Goal: Task Accomplishment & Management: Manage account settings

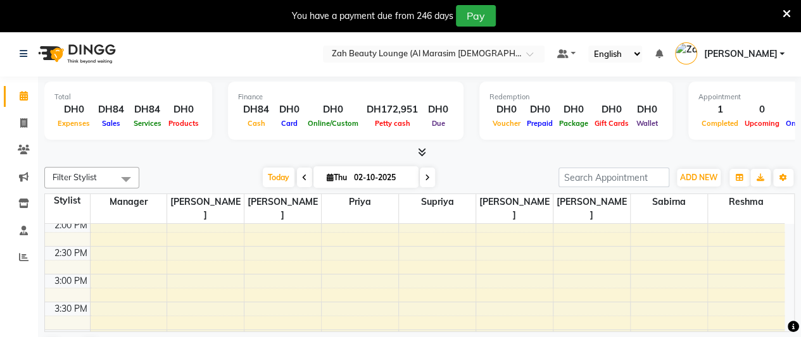
scroll to position [443, 0]
click at [294, 254] on div "5:00 AM 5:30 AM 6:00 AM 6:30 AM 7:00 AM 7:30 AM 8:00 AM 8:30 AM 9:00 AM 9:30 AM…" at bounding box center [414, 310] width 739 height 1058
select select "38548"
select select "tentative"
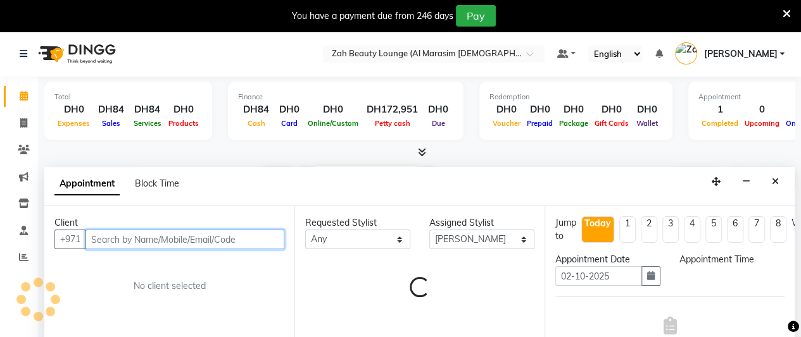
scroll to position [32, 0]
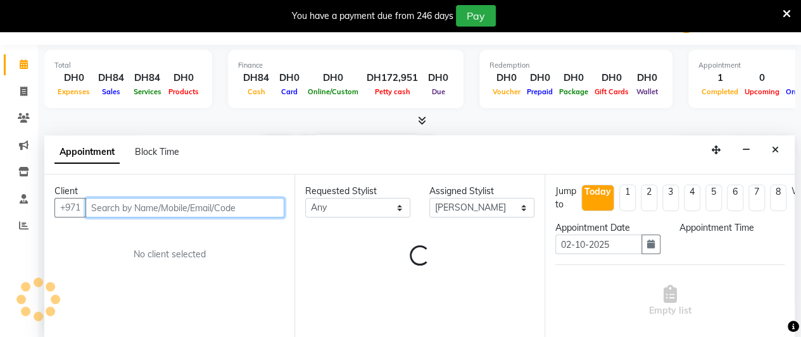
select select "825"
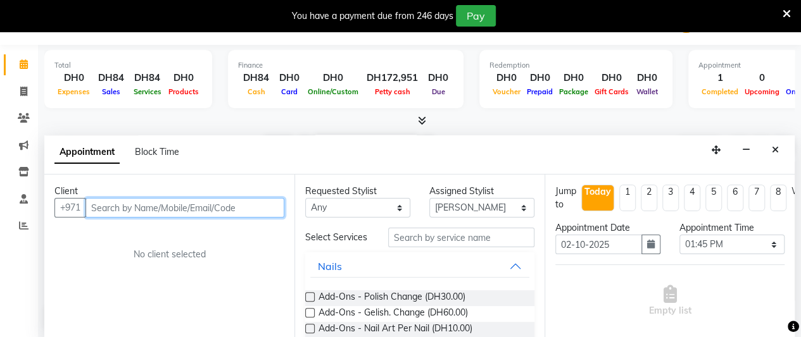
click at [209, 206] on input "text" at bounding box center [184, 208] width 199 height 20
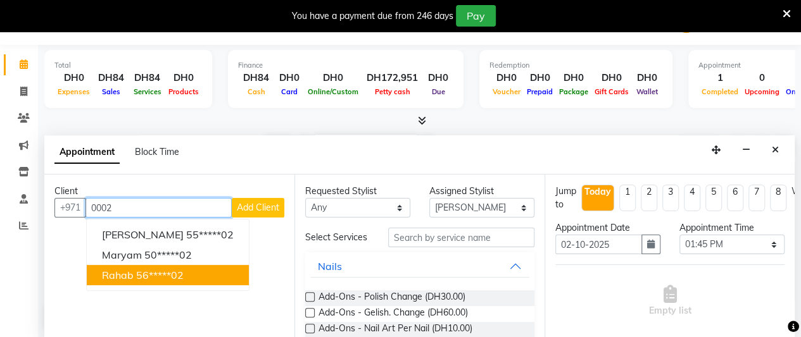
click at [144, 270] on ngb-highlight "56*****02" at bounding box center [159, 275] width 47 height 13
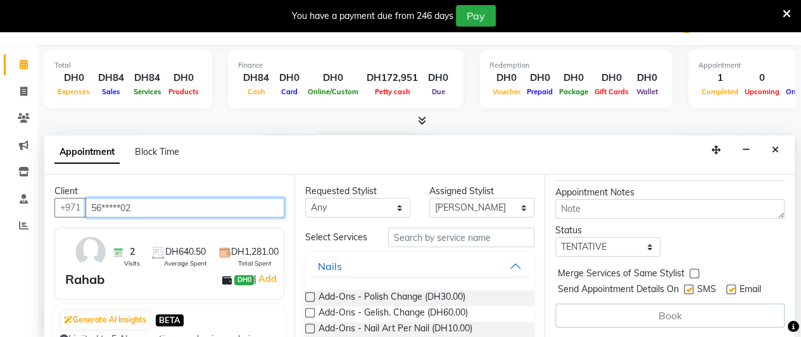
scroll to position [166, 0]
type input "56*****02"
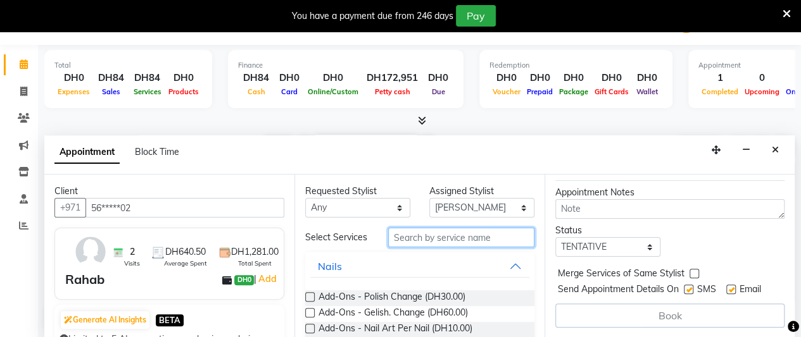
click at [447, 237] on input "text" at bounding box center [461, 238] width 146 height 20
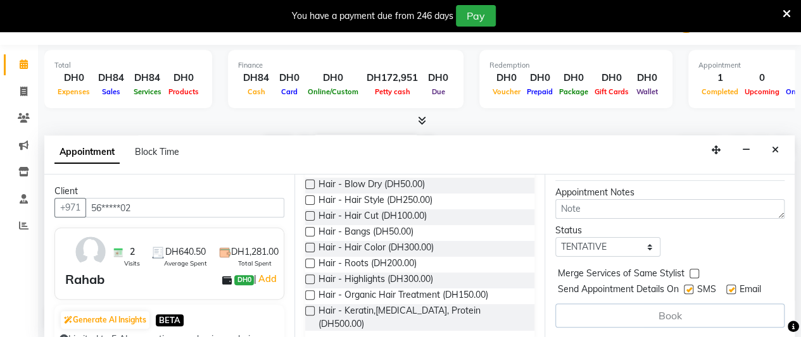
scroll to position [122, 0]
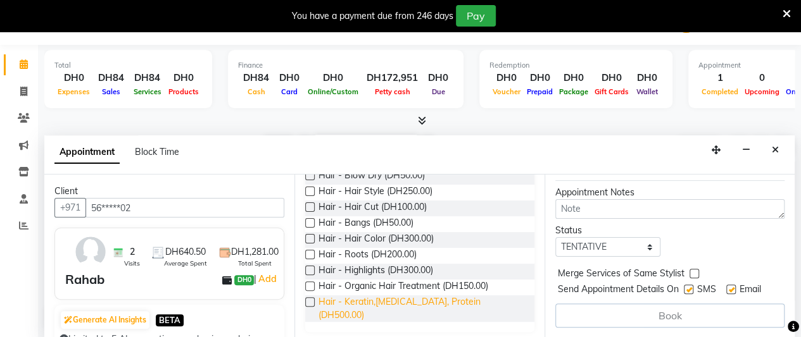
type input "hai"
click at [469, 304] on span "Hair - Keratin,[MEDICAL_DATA], Protein (DH500.00)" at bounding box center [421, 309] width 206 height 27
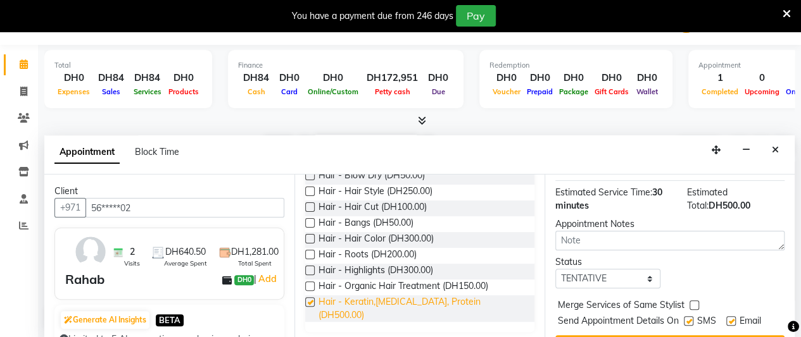
scroll to position [192, 0]
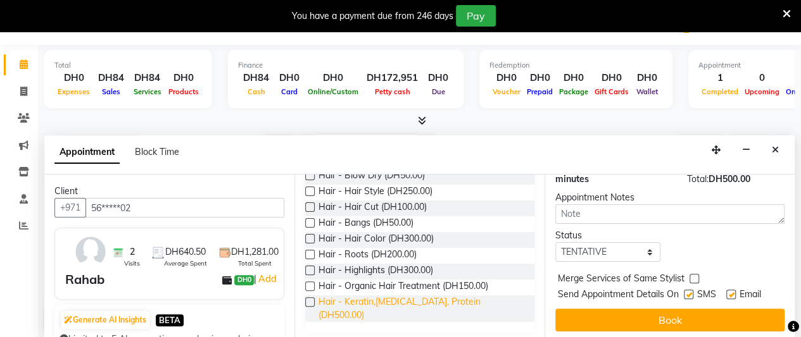
checkbox input "false"
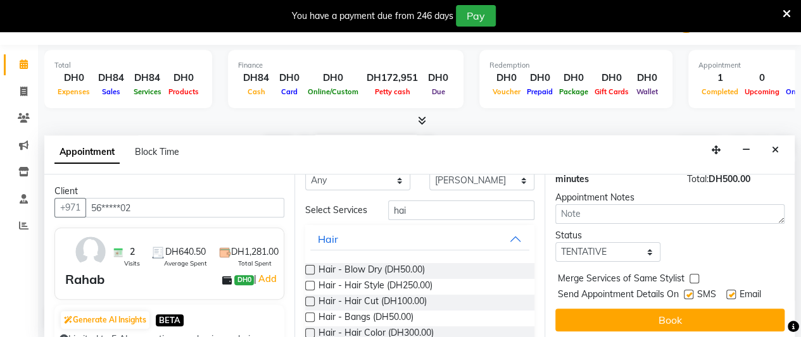
scroll to position [0, 0]
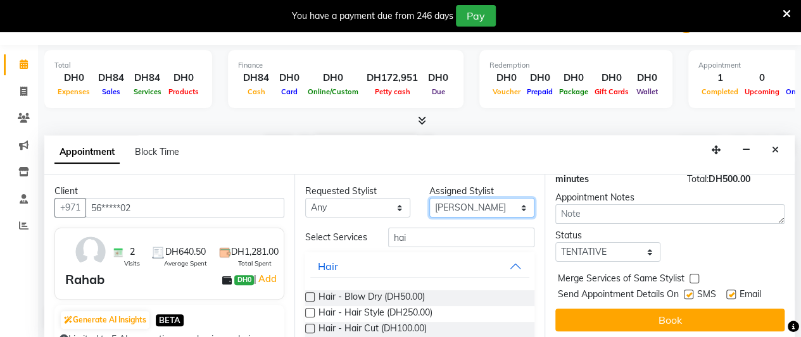
click at [468, 211] on select "Select [PERSON_NAME] Manager [PERSON_NAME] Priya Reshma Sabirna [PERSON_NAME]" at bounding box center [481, 208] width 105 height 20
select select "38549"
click at [429, 198] on select "Select [PERSON_NAME] Manager [PERSON_NAME] Priya Reshma Sabirna [PERSON_NAME]" at bounding box center [481, 208] width 105 height 20
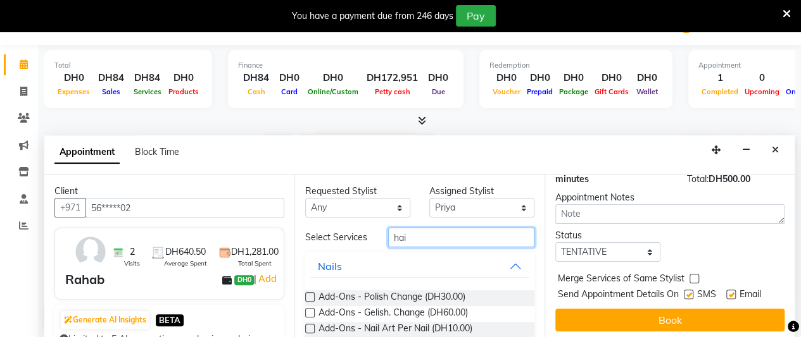
click at [436, 241] on input "hai" at bounding box center [461, 238] width 146 height 20
type input "h"
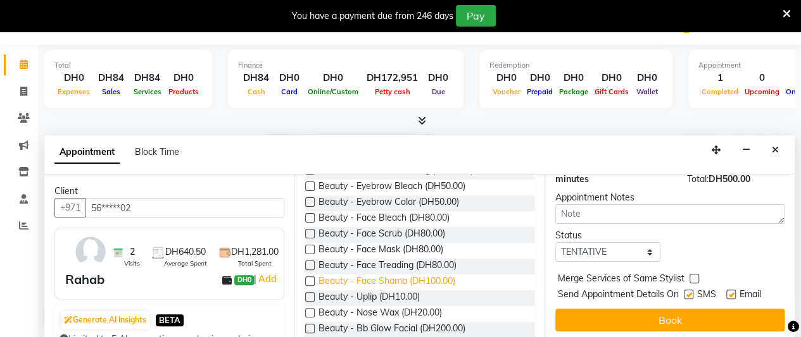
scroll to position [169, 0]
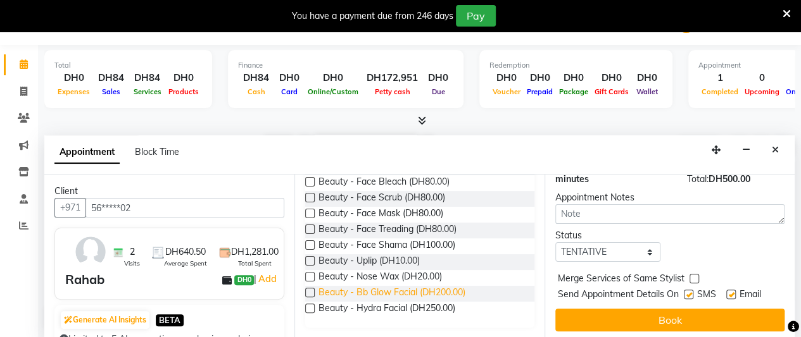
type input "bea"
click at [459, 290] on span "Beauty - Bb Glow Facial (DH200.00)" at bounding box center [391, 294] width 147 height 16
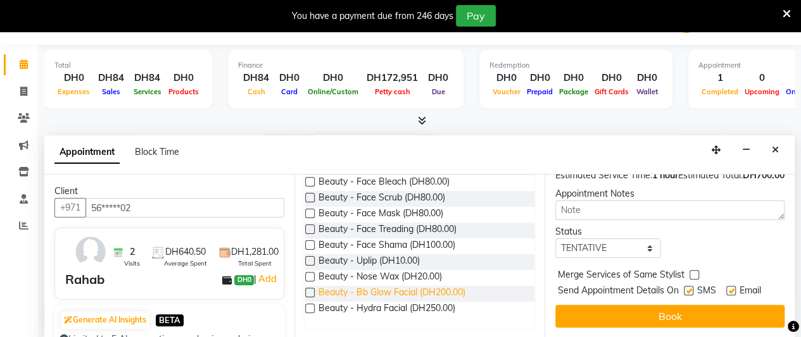
checkbox input "false"
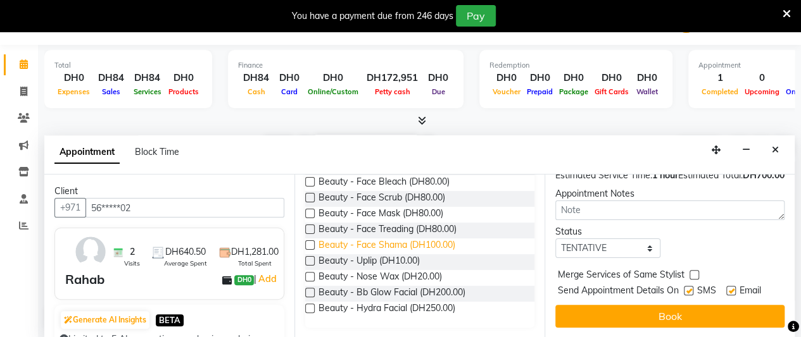
click at [446, 246] on span "Beauty - Face Shama (DH100.00)" at bounding box center [386, 247] width 137 height 16
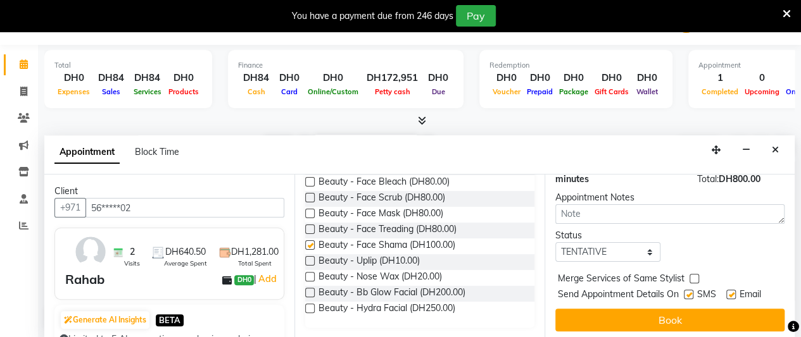
checkbox input "false"
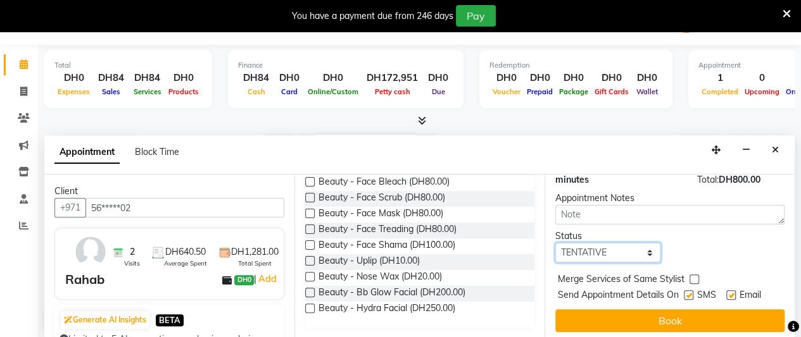
click at [620, 243] on select "Select TENTATIVE CONFIRM CHECK-IN UPCOMING" at bounding box center [607, 253] width 105 height 20
click at [585, 243] on select "Select TENTATIVE CONFIRM CHECK-IN UPCOMING" at bounding box center [607, 253] width 105 height 20
select select "check-in"
click at [555, 243] on select "Select TENTATIVE CONFIRM CHECK-IN UPCOMING" at bounding box center [607, 253] width 105 height 20
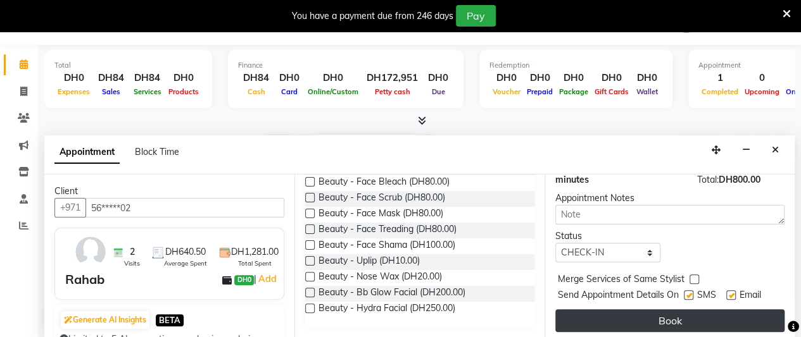
click at [607, 309] on button "Book" at bounding box center [669, 320] width 229 height 23
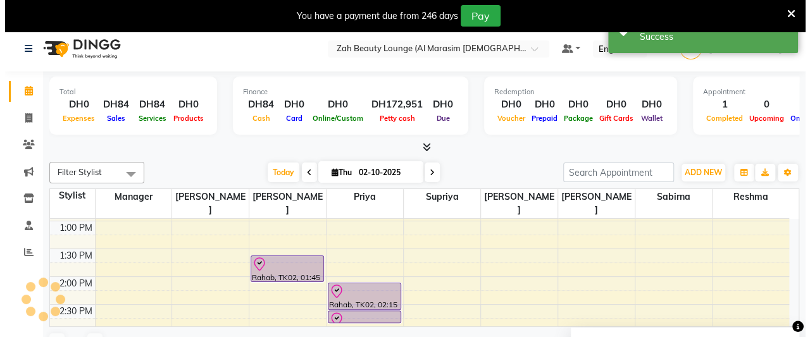
scroll to position [0, 0]
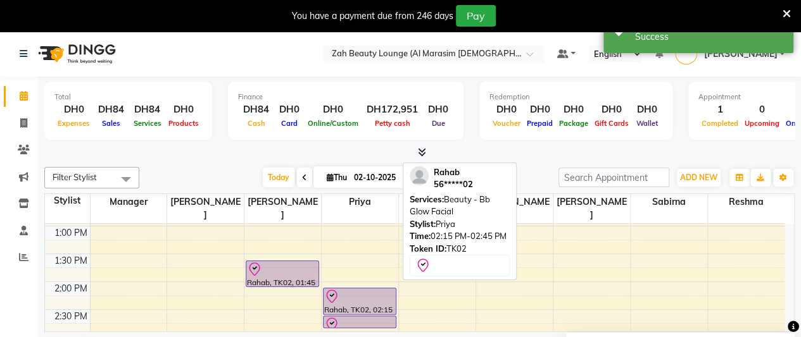
click at [376, 289] on div at bounding box center [359, 296] width 71 height 15
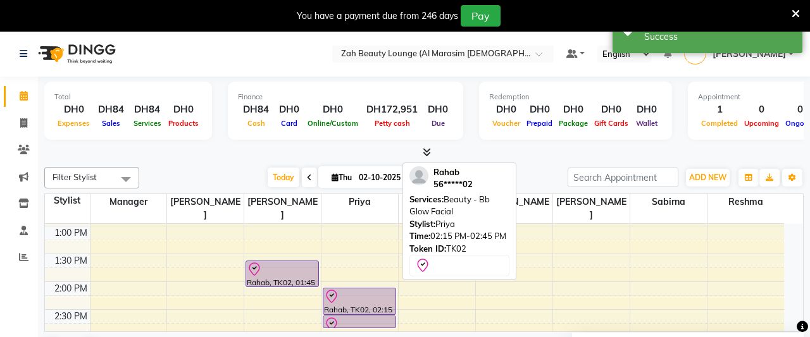
select select "8"
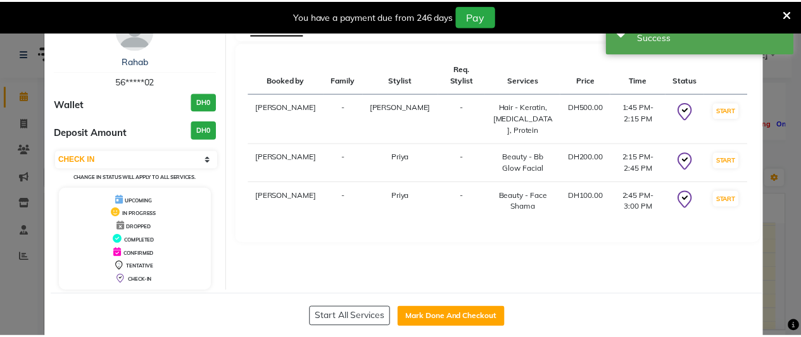
scroll to position [56, 0]
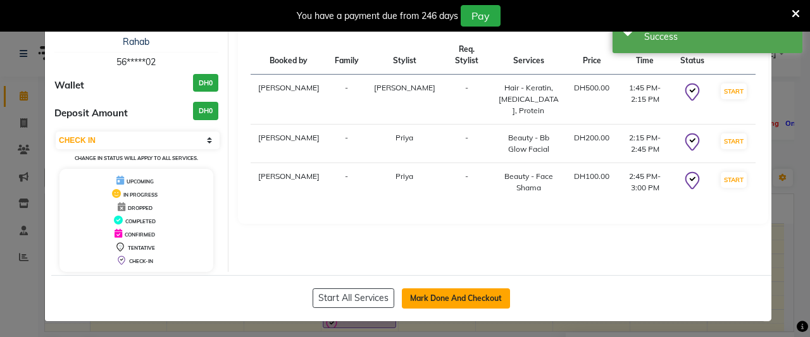
click at [467, 294] on button "Mark Done And Checkout" at bounding box center [456, 299] width 108 height 20
select select "service"
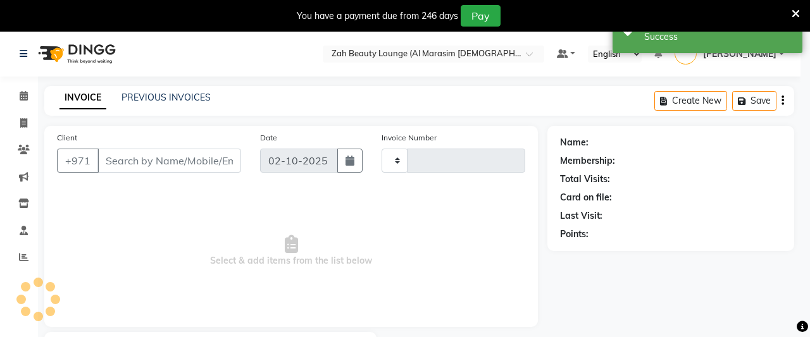
type input "1377"
select select "5617"
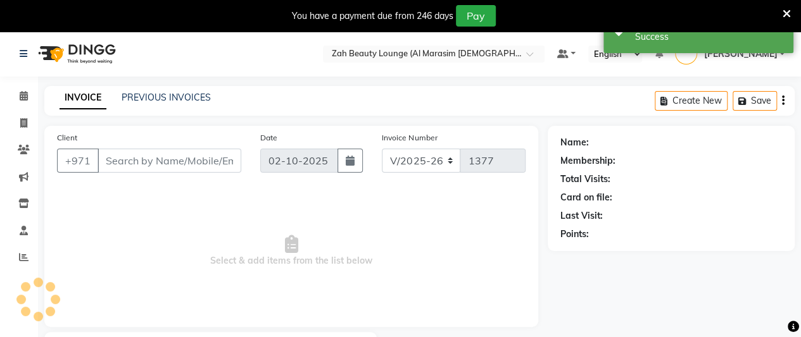
type input "56*****02"
select select "38549"
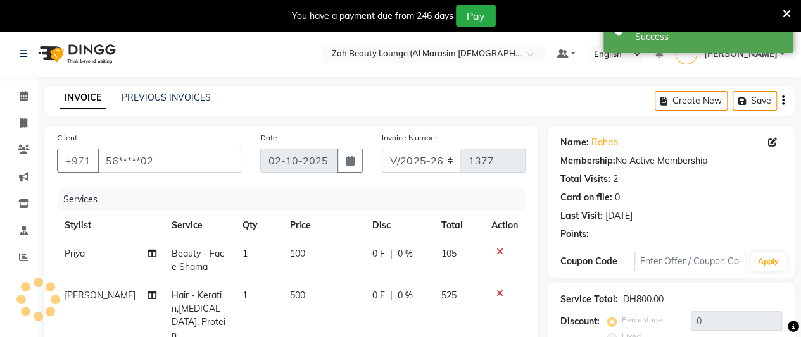
scroll to position [253, 0]
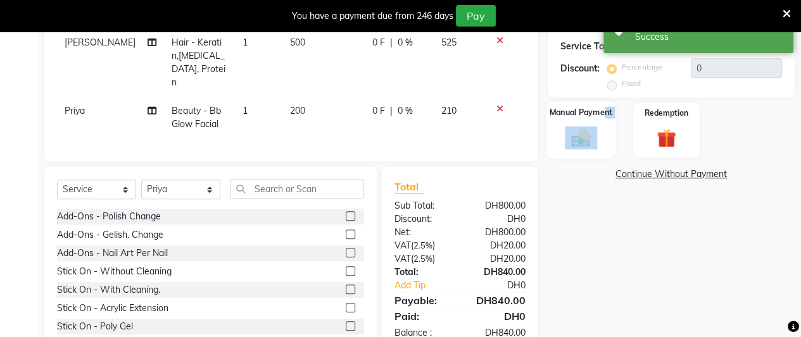
drag, startPoint x: 601, startPoint y: 128, endPoint x: 613, endPoint y: 146, distance: 21.9
click at [601, 130] on div "Manual Payment" at bounding box center [580, 130] width 69 height 58
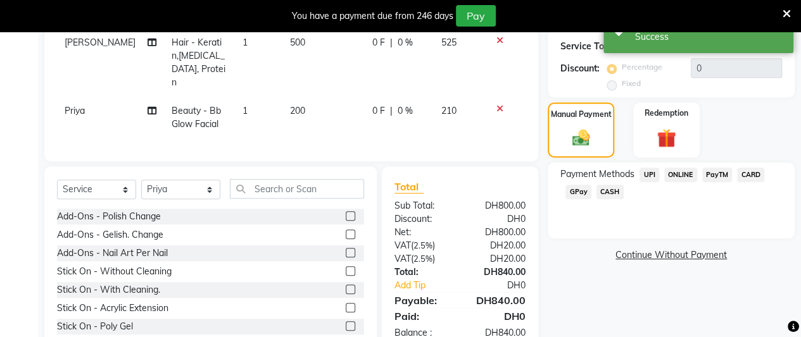
click at [748, 176] on span "CARD" at bounding box center [750, 175] width 27 height 15
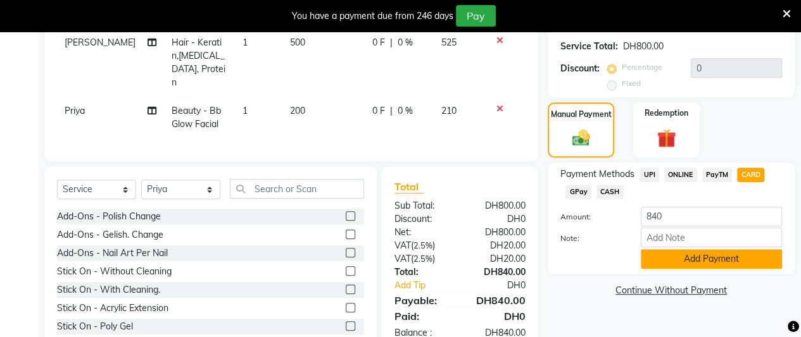
click at [716, 256] on button "Add Payment" at bounding box center [711, 259] width 141 height 20
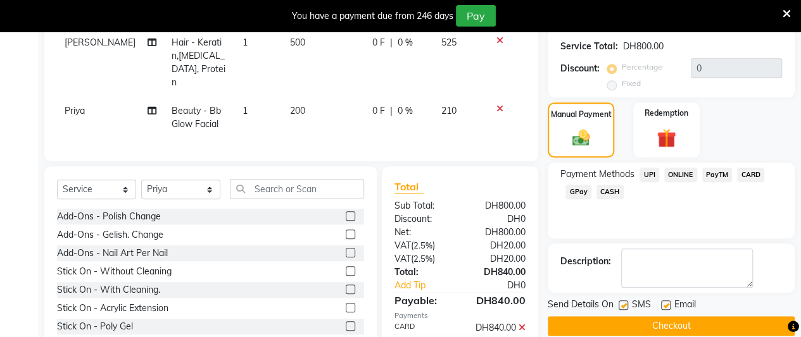
click at [671, 320] on button "Checkout" at bounding box center [670, 326] width 247 height 20
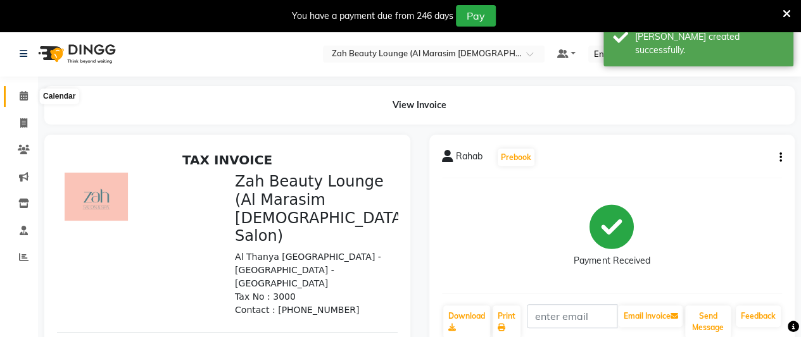
click at [23, 97] on icon at bounding box center [24, 95] width 8 height 9
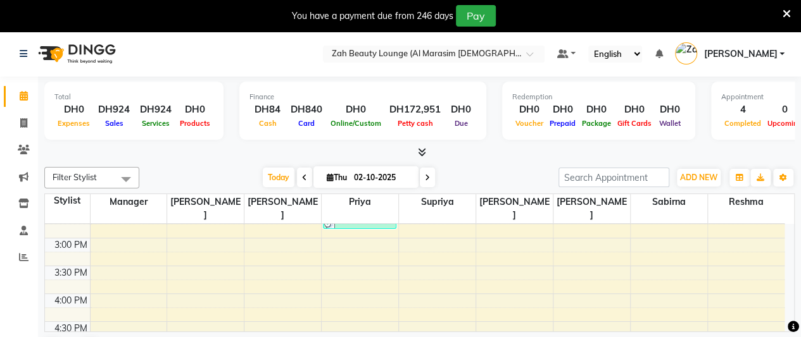
scroll to position [562, 0]
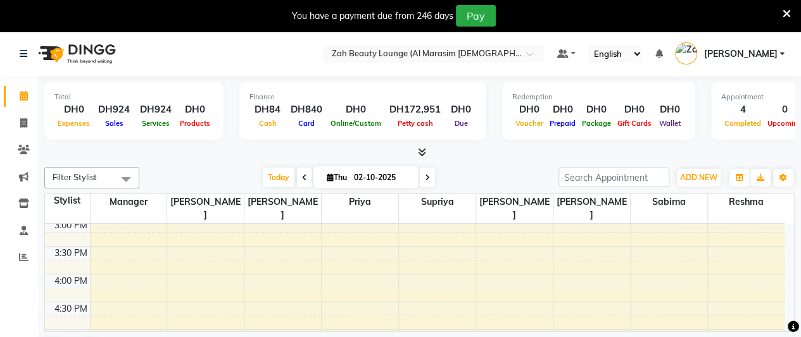
click at [339, 264] on div "5:00 AM 5:30 AM 6:00 AM 6:30 AM 7:00 AM 7:30 AM 8:00 AM 8:30 AM 9:00 AM 9:30 AM…" at bounding box center [414, 191] width 739 height 1058
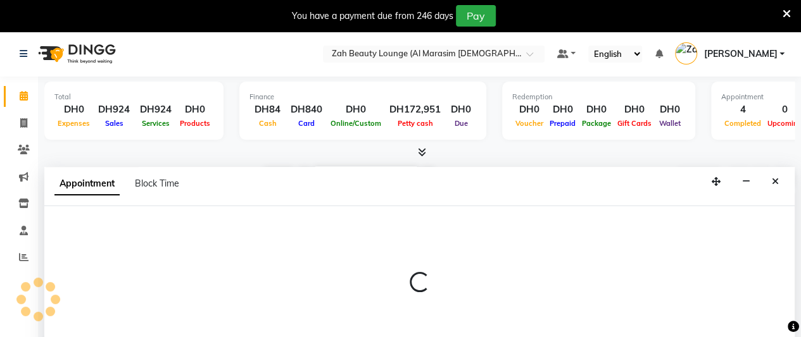
scroll to position [32, 0]
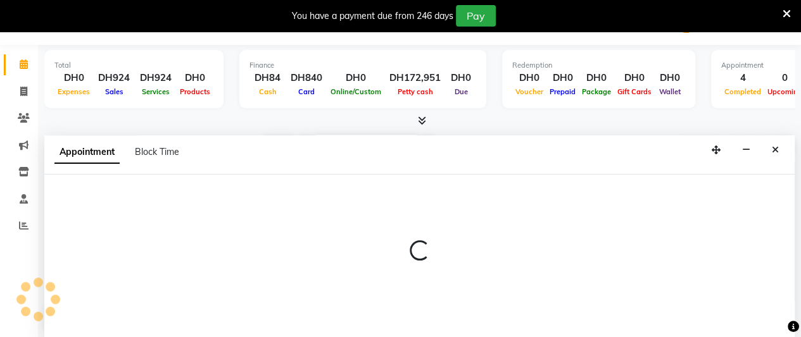
select select "38549"
select select "960"
select select "tentative"
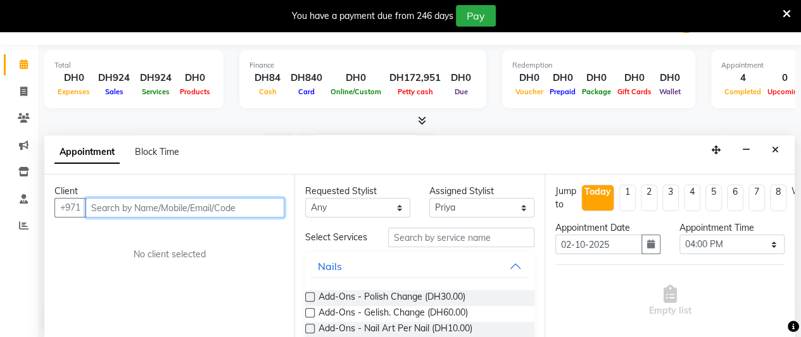
click at [197, 207] on input "text" at bounding box center [184, 208] width 199 height 20
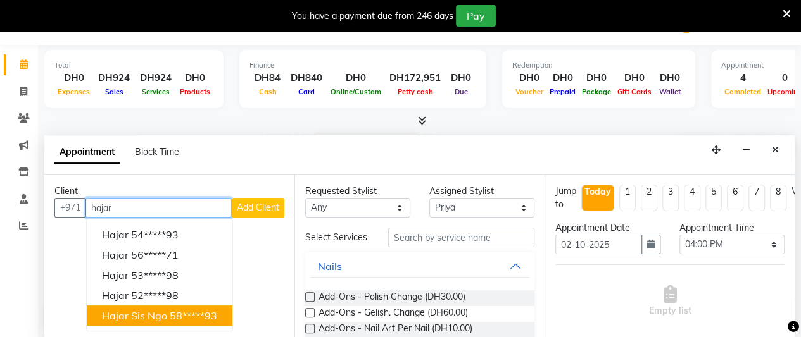
click at [164, 313] on span "hajar sis ngo" at bounding box center [134, 315] width 65 height 13
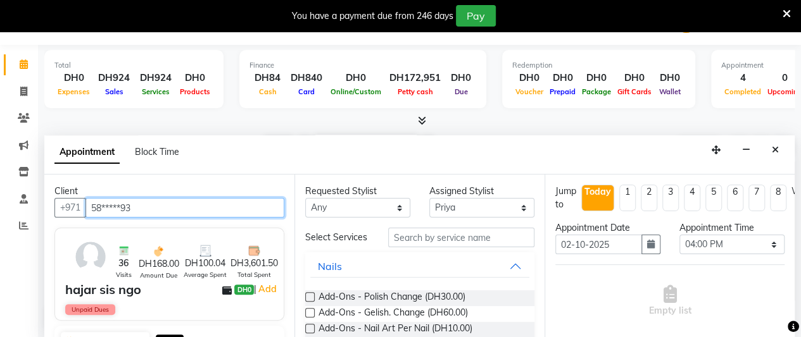
type input "58*****93"
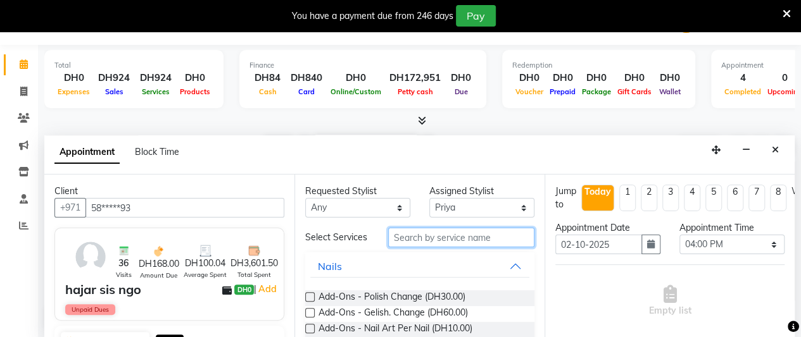
click at [475, 247] on input "text" at bounding box center [461, 238] width 146 height 20
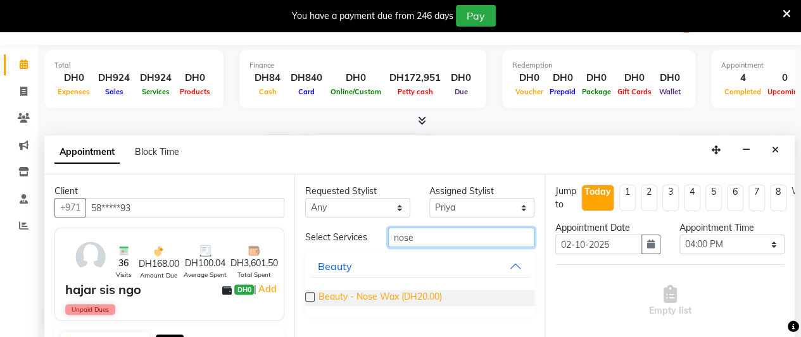
type input "nose"
click at [418, 299] on span "Beauty - Nose Wax (DH20.00)" at bounding box center [379, 299] width 123 height 16
checkbox input "false"
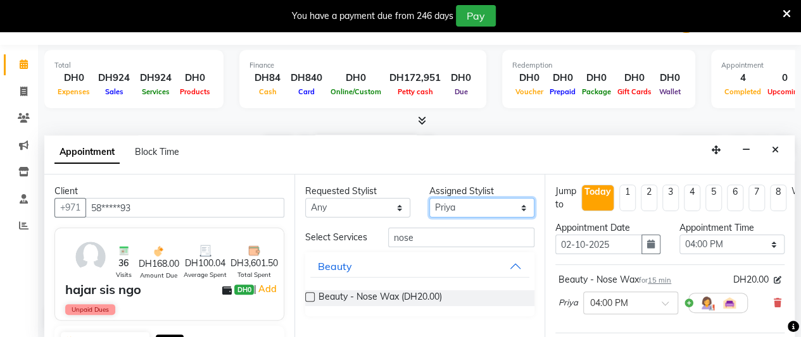
click at [463, 209] on select "Select [PERSON_NAME] Manager [PERSON_NAME] Priya Reshma Sabirna [PERSON_NAME]" at bounding box center [481, 208] width 105 height 20
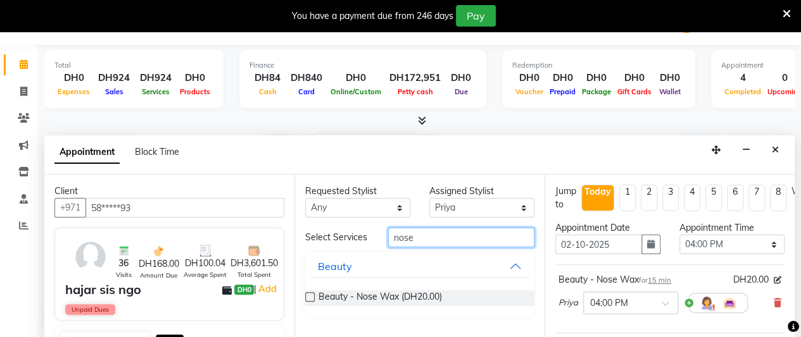
click at [449, 244] on input "nose" at bounding box center [461, 238] width 146 height 20
type input "n"
type input "up"
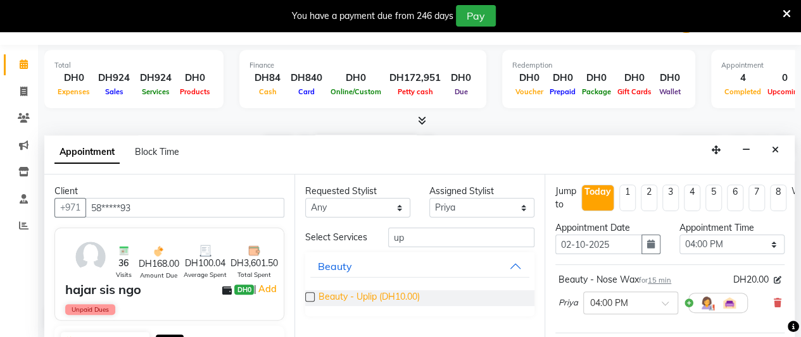
click at [404, 295] on span "Beauty - Uplip (DH10.00)" at bounding box center [368, 299] width 101 height 16
checkbox input "false"
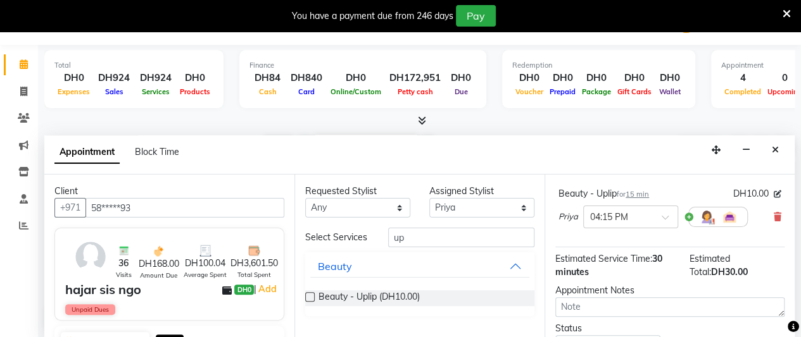
scroll to position [249, 0]
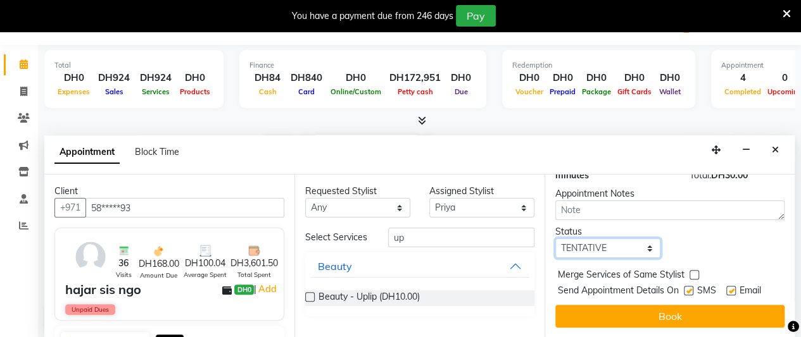
click at [615, 242] on select "Select TENTATIVE CONFIRM CHECK-IN UPCOMING" at bounding box center [607, 249] width 105 height 20
select select "confirm booking"
click at [555, 239] on select "Select TENTATIVE CONFIRM CHECK-IN UPCOMING" at bounding box center [607, 249] width 105 height 20
click at [616, 306] on button "Book" at bounding box center [669, 316] width 229 height 23
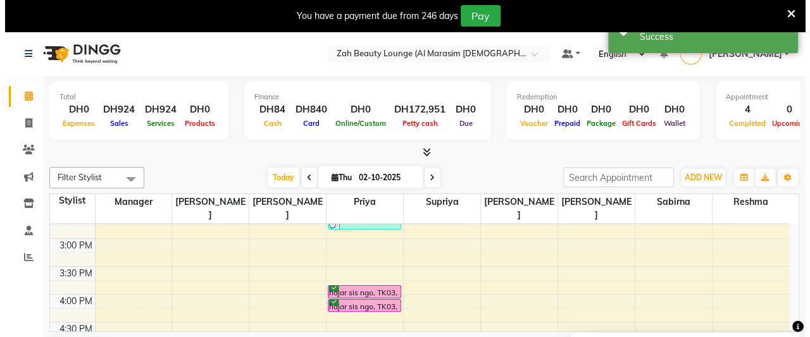
scroll to position [541, 0]
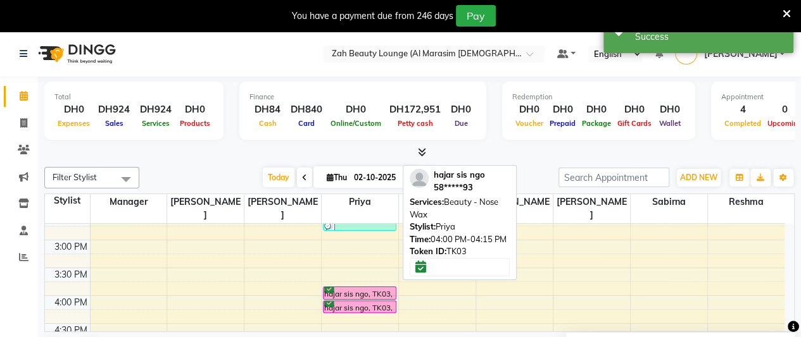
click at [376, 287] on div "hajar sis ngo, TK03, 04:00 PM-04:15 PM, Beauty - Nose Wax" at bounding box center [359, 293] width 72 height 12
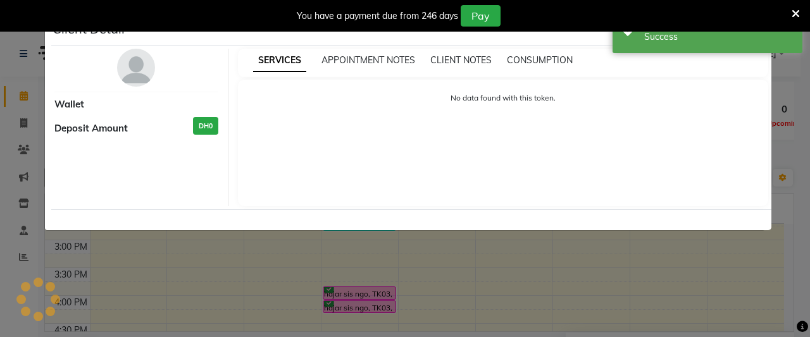
select select "6"
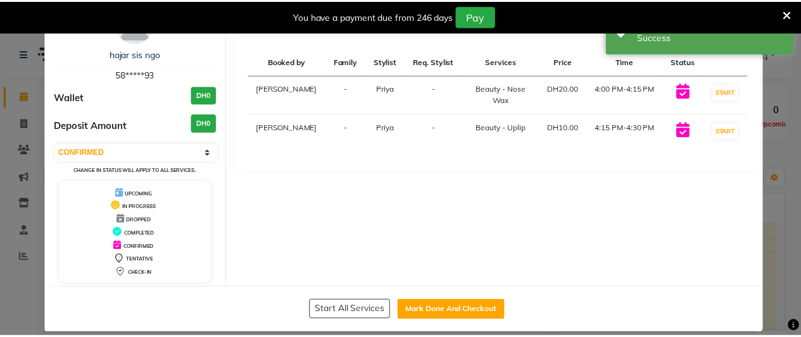
scroll to position [56, 0]
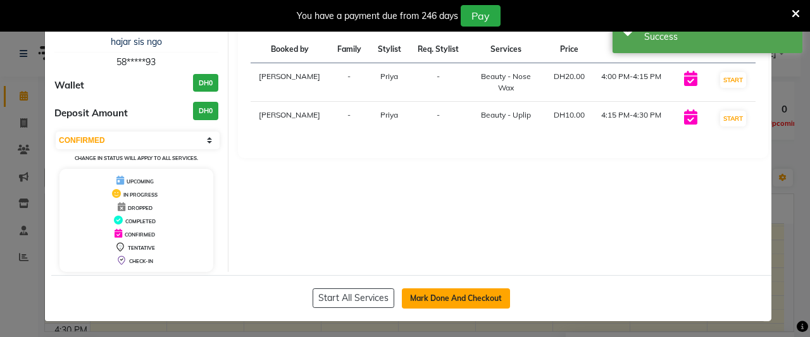
click at [453, 301] on button "Mark Done And Checkout" at bounding box center [456, 299] width 108 height 20
select select "service"
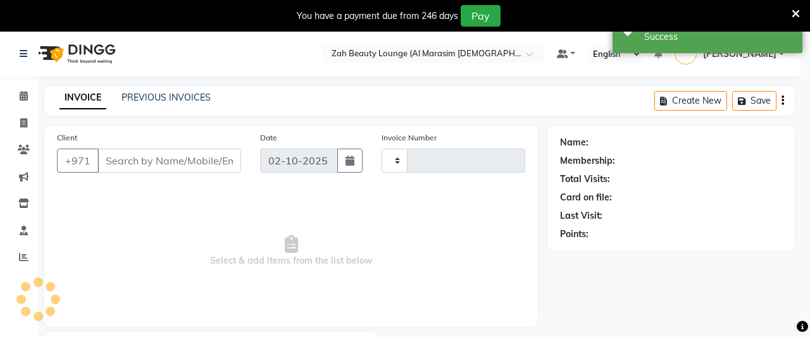
type input "1378"
select select "5617"
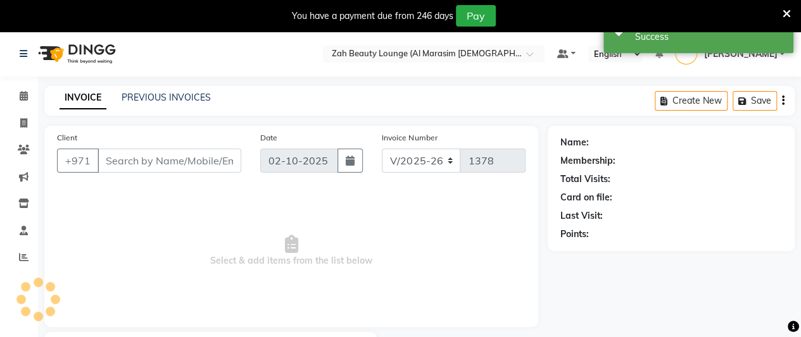
type input "58*****93"
select select "38549"
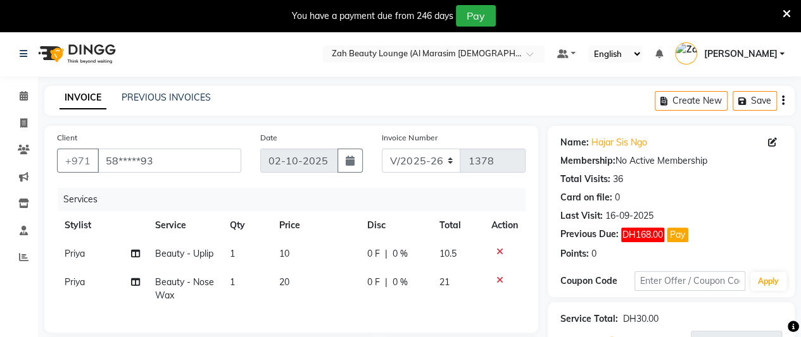
click at [241, 284] on td "1" at bounding box center [246, 289] width 49 height 42
select select "38549"
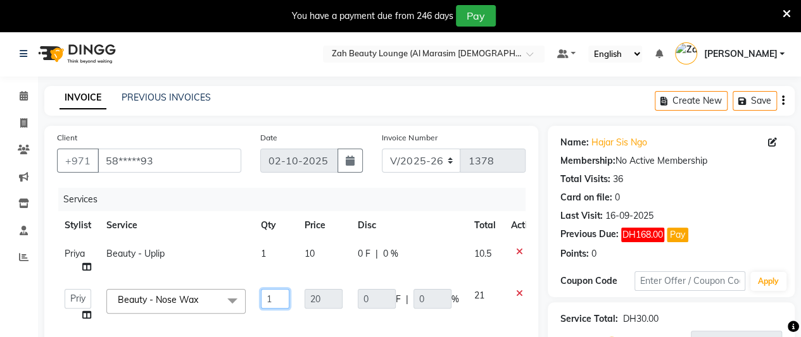
click at [280, 299] on input "1" at bounding box center [275, 299] width 28 height 20
type input "2"
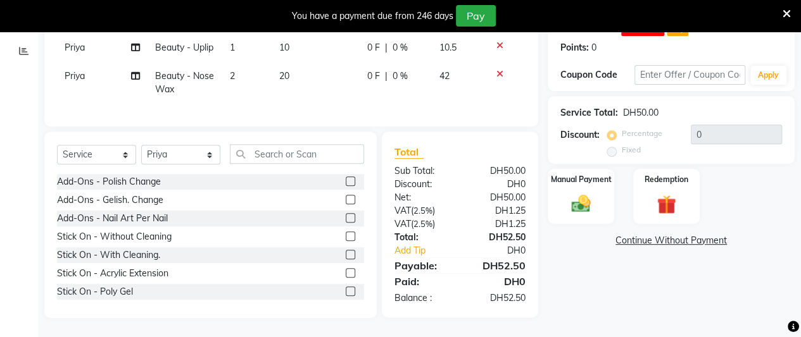
scroll to position [215, 0]
click at [670, 286] on div "Name: [PERSON_NAME] Membership: No Active Membership Total Visits: 36 Card on f…" at bounding box center [675, 119] width 256 height 399
click at [591, 192] on img at bounding box center [581, 203] width 32 height 23
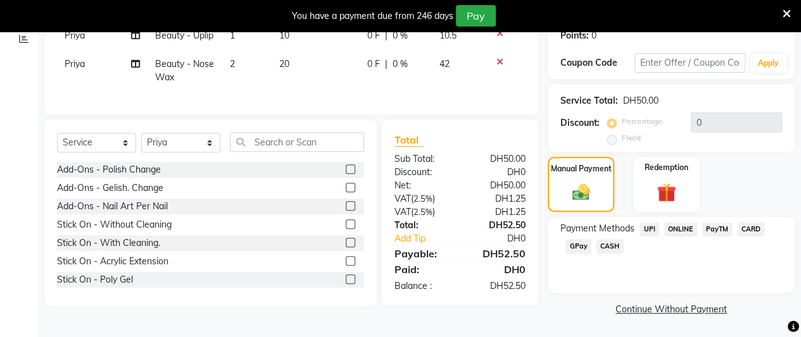
click at [750, 227] on span "CARD" at bounding box center [750, 229] width 27 height 15
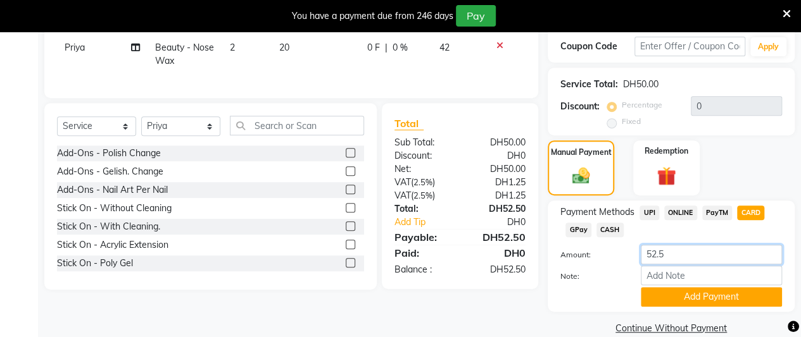
click at [689, 259] on input "52.5" at bounding box center [711, 255] width 141 height 20
type input "5"
type input "11"
click at [688, 297] on button "Add Payment" at bounding box center [711, 297] width 141 height 20
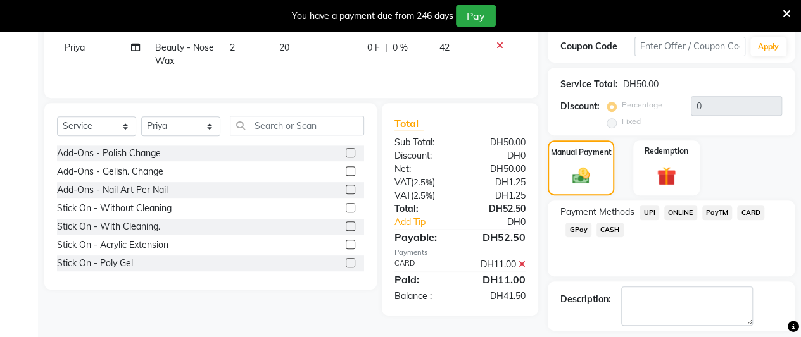
scroll to position [289, 0]
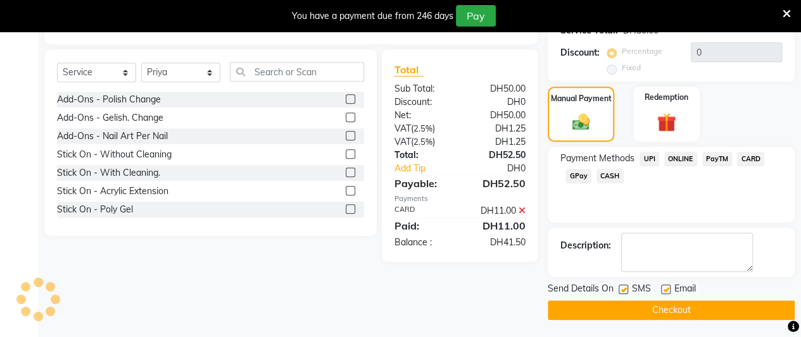
click at [613, 173] on span "CASH" at bounding box center [609, 176] width 27 height 15
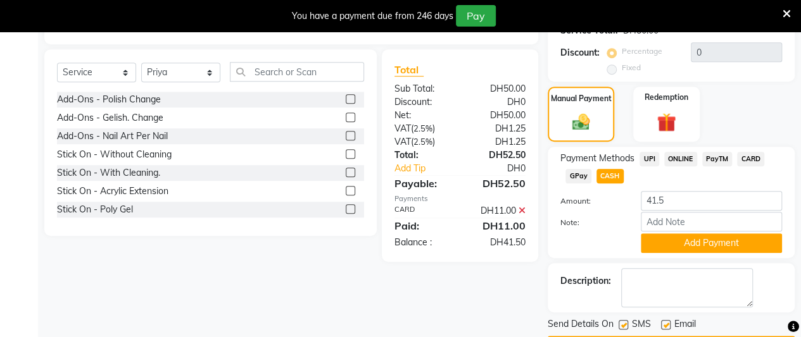
click at [522, 215] on icon at bounding box center [521, 210] width 7 height 9
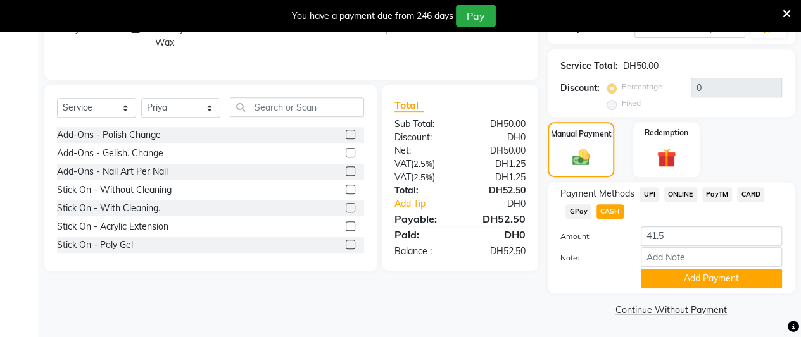
click at [756, 192] on span "CARD" at bounding box center [750, 194] width 27 height 15
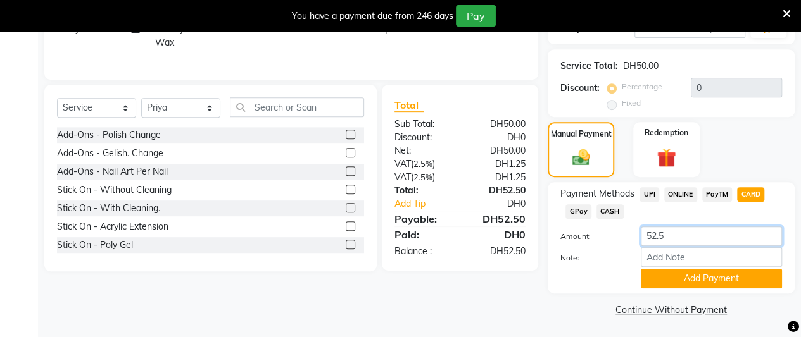
click at [718, 234] on input "52.5" at bounding box center [711, 237] width 141 height 20
type input "5"
type input "11"
click at [710, 283] on button "Add Payment" at bounding box center [711, 279] width 141 height 20
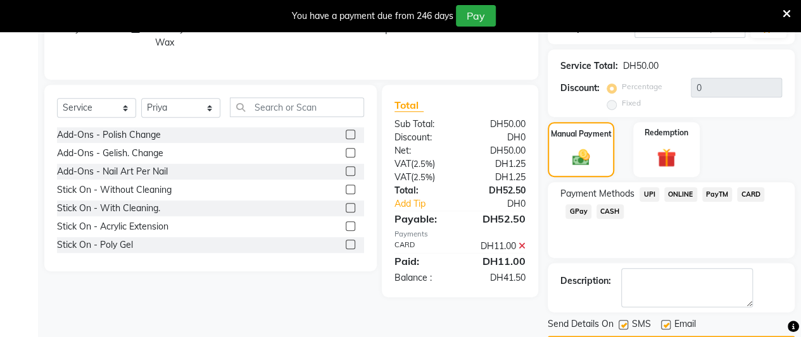
click at [609, 208] on span "CASH" at bounding box center [609, 211] width 27 height 15
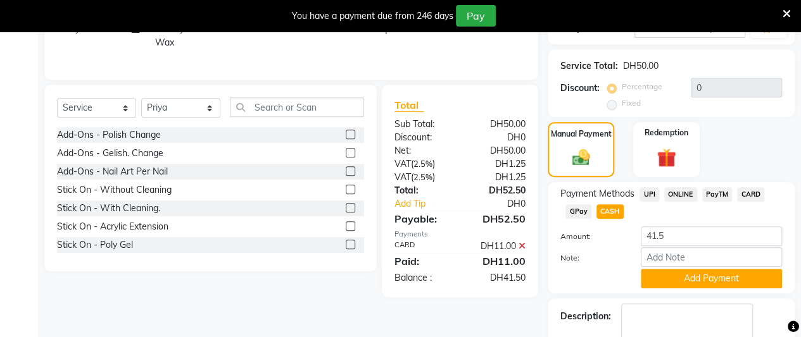
scroll to position [324, 0]
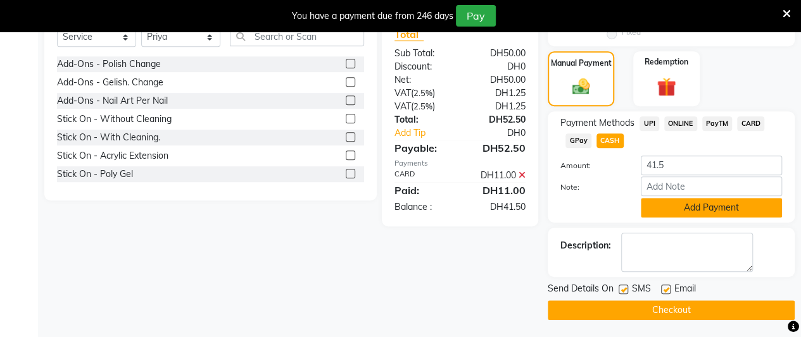
click at [710, 206] on button "Add Payment" at bounding box center [711, 208] width 141 height 20
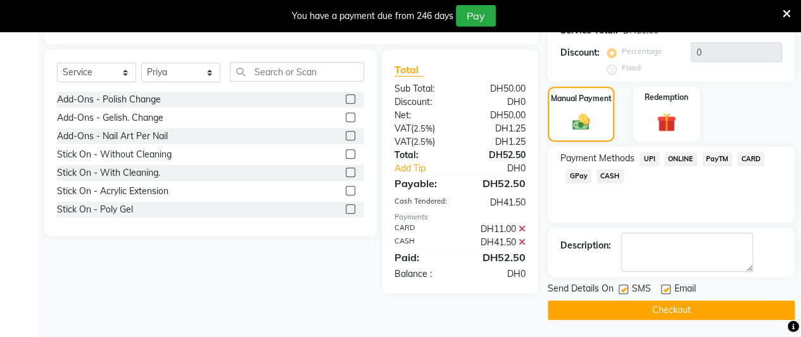
click at [685, 306] on button "Checkout" at bounding box center [670, 311] width 247 height 20
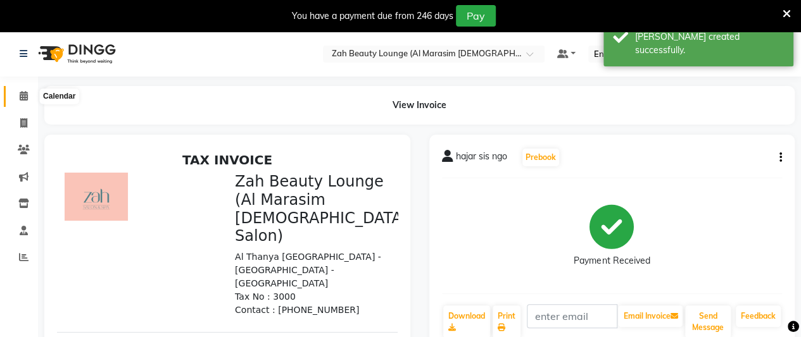
click at [22, 96] on icon at bounding box center [24, 95] width 8 height 9
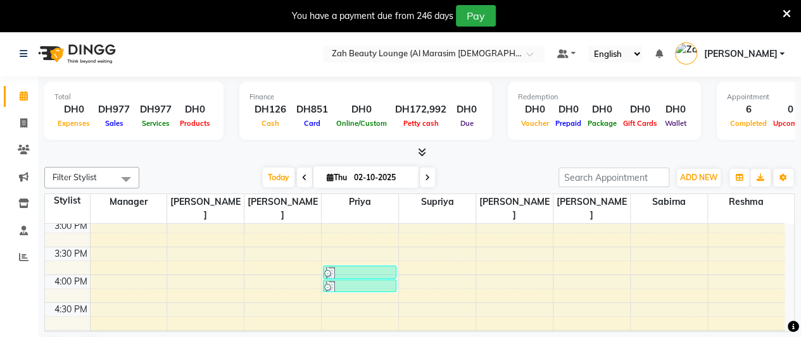
scroll to position [562, 0]
click at [280, 273] on div "5:00 AM 5:30 AM 6:00 AM 6:30 AM 7:00 AM 7:30 AM 8:00 AM 8:30 AM 9:00 AM 9:30 AM…" at bounding box center [414, 191] width 739 height 1058
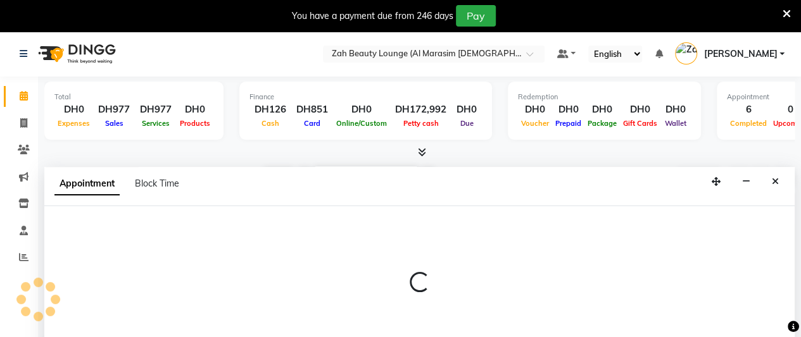
scroll to position [32, 0]
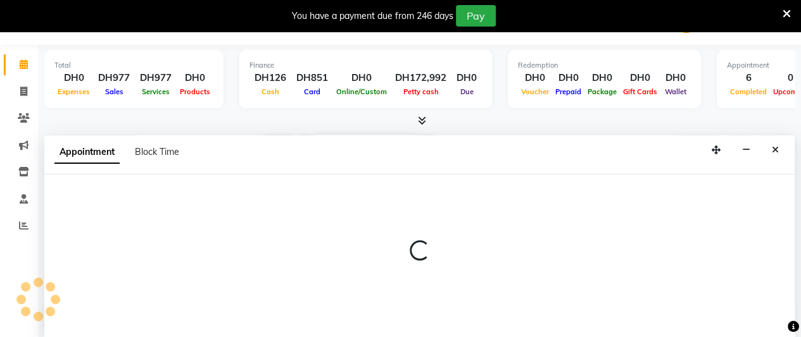
select select "38548"
select select "975"
select select "tentative"
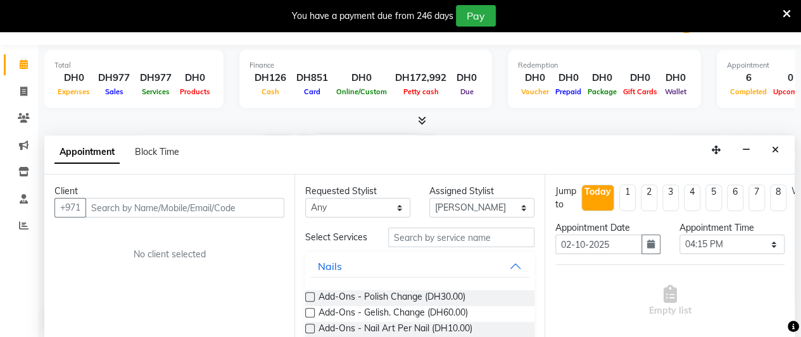
click at [205, 202] on input "text" at bounding box center [184, 208] width 199 height 20
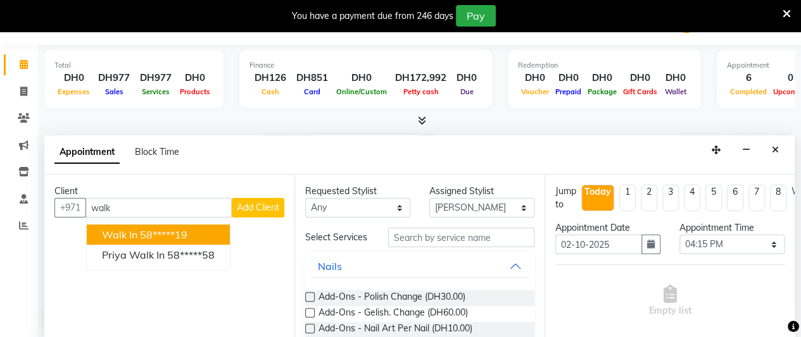
click at [177, 234] on ngb-highlight "58*****19" at bounding box center [163, 234] width 47 height 13
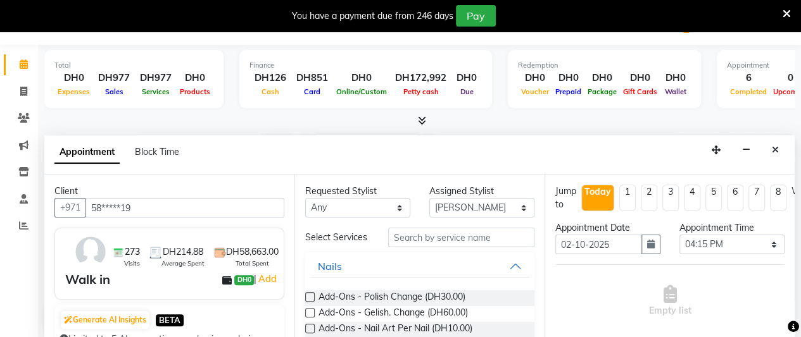
type input "58*****19"
click at [446, 246] on input "text" at bounding box center [461, 238] width 146 height 20
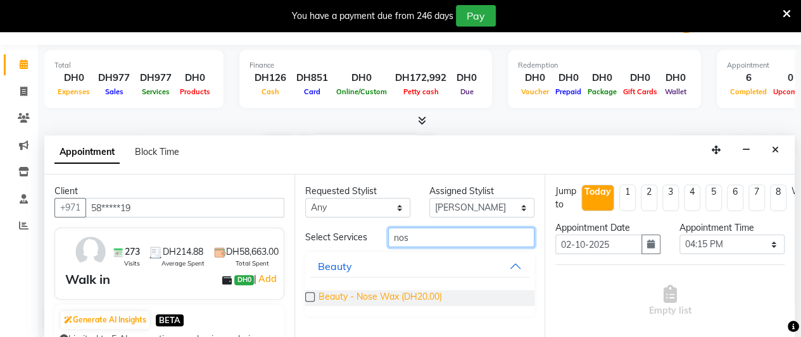
type input "nos"
click at [423, 294] on span "Beauty - Nose Wax (DH20.00)" at bounding box center [379, 299] width 123 height 16
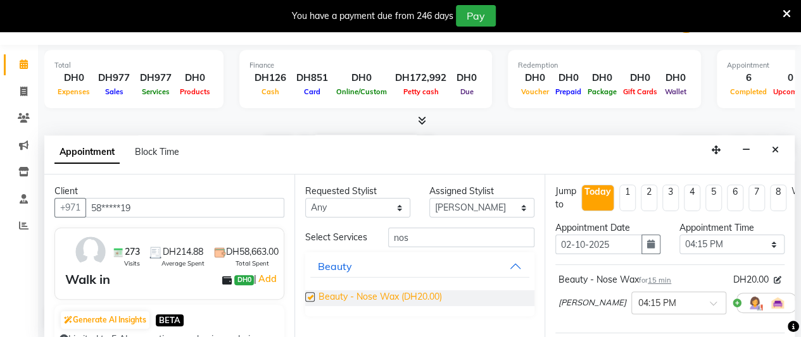
checkbox input "false"
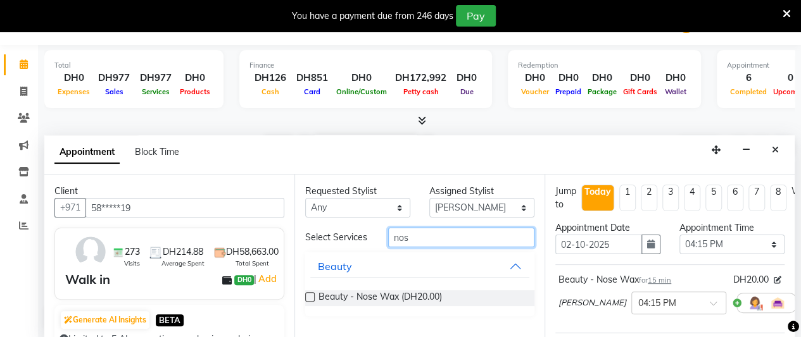
click at [433, 235] on input "nos" at bounding box center [461, 238] width 146 height 20
type input "n"
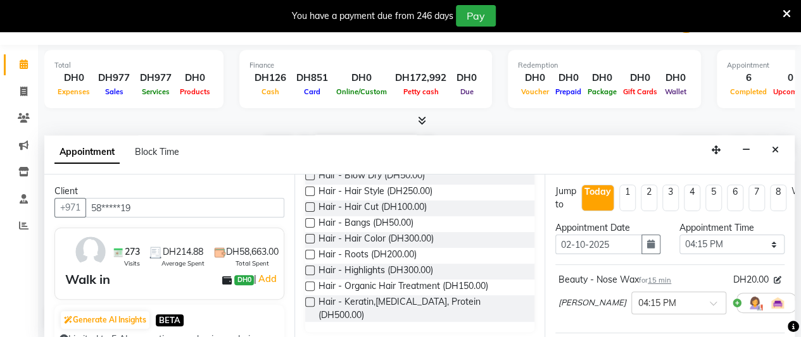
scroll to position [122, 0]
type input "hai"
click at [415, 211] on span "Hair - Hair Cut (DH100.00)" at bounding box center [372, 209] width 108 height 16
checkbox input "false"
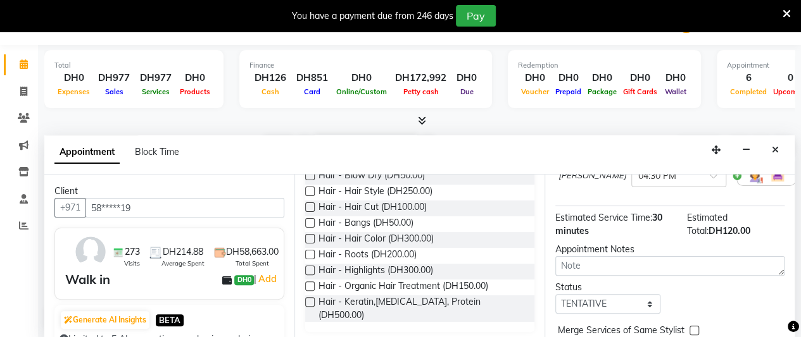
scroll to position [190, 0]
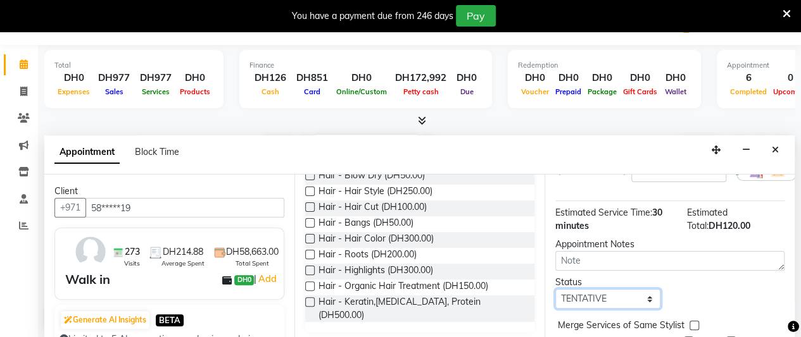
click at [583, 297] on select "Select TENTATIVE CONFIRM CHECK-IN UPCOMING" at bounding box center [607, 299] width 105 height 20
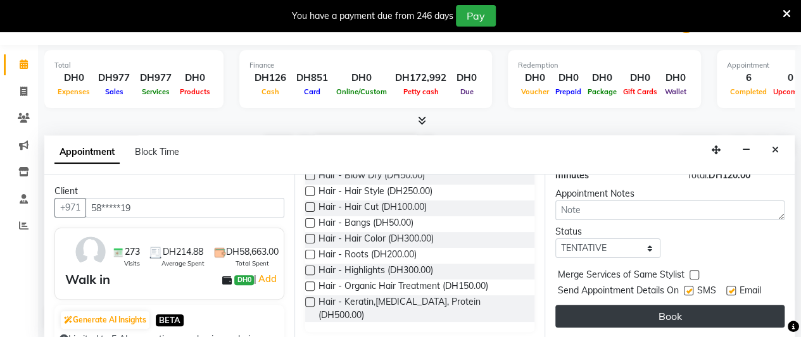
click at [641, 305] on button "Book" at bounding box center [669, 316] width 229 height 23
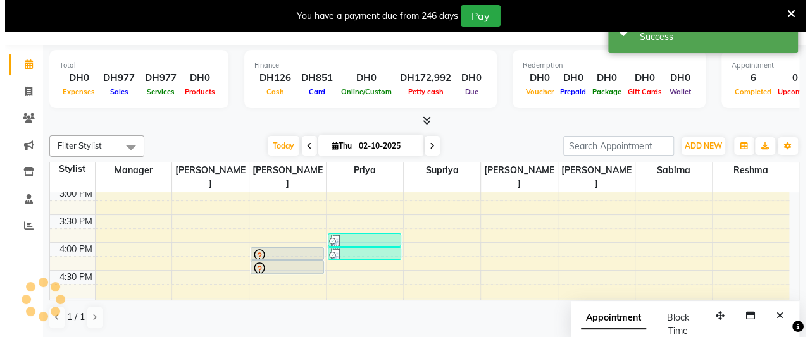
scroll to position [0, 0]
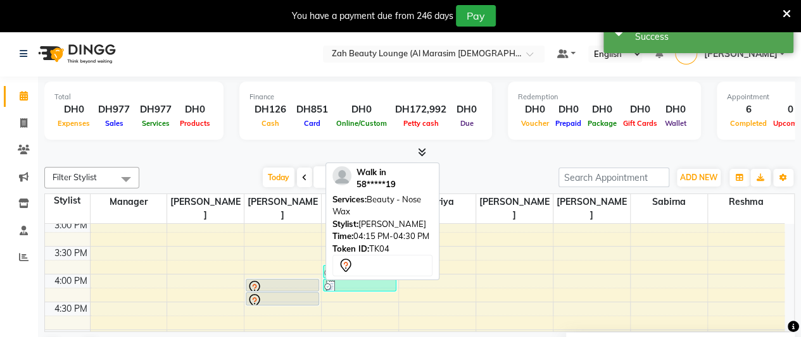
click at [294, 280] on div at bounding box center [282, 287] width 71 height 15
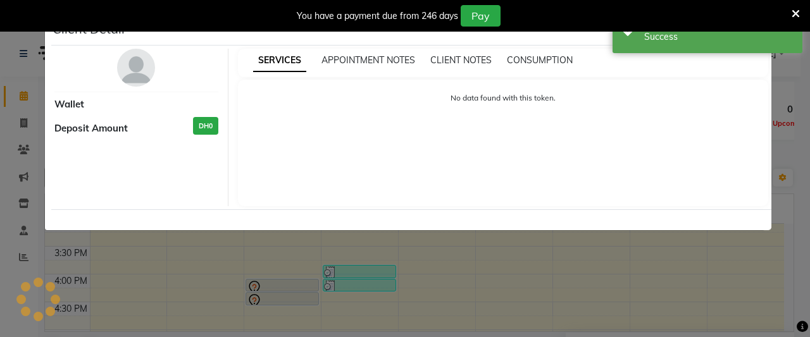
select select "7"
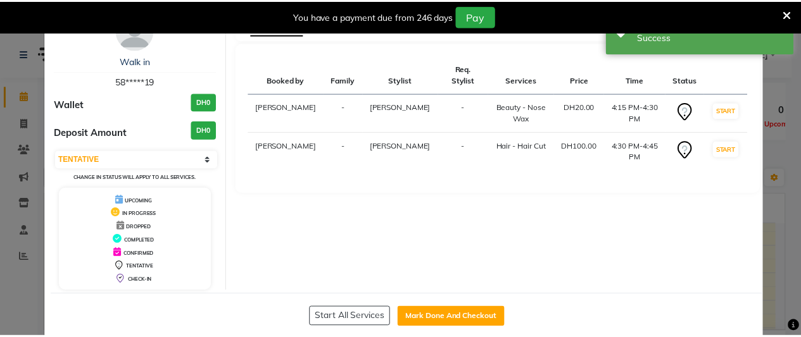
scroll to position [56, 0]
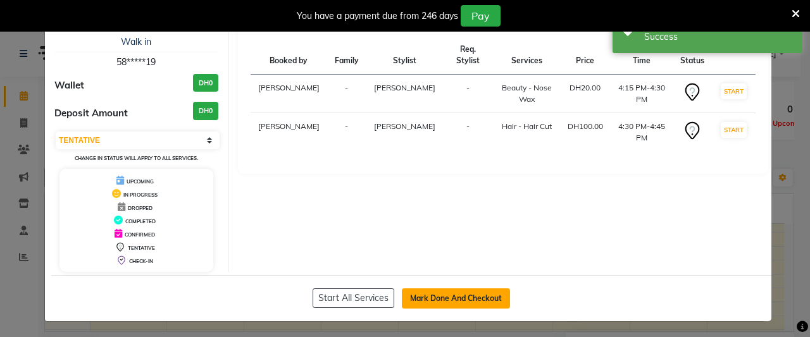
click at [464, 302] on button "Mark Done And Checkout" at bounding box center [456, 299] width 108 height 20
select select "service"
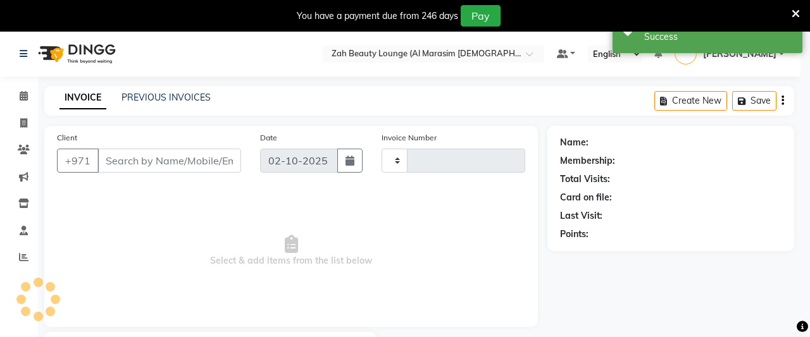
type input "1379"
select select "5617"
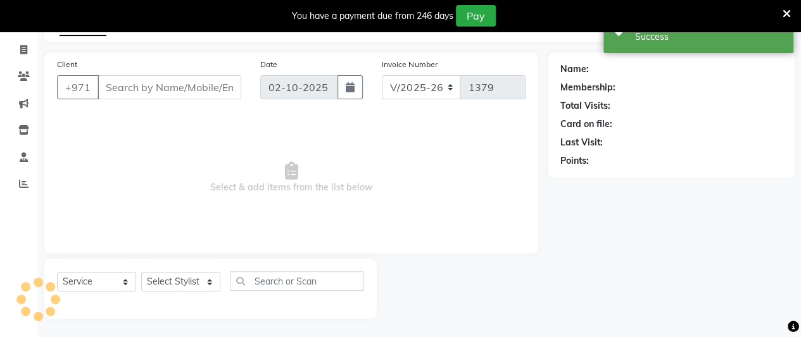
type input "58*****19"
select select "38548"
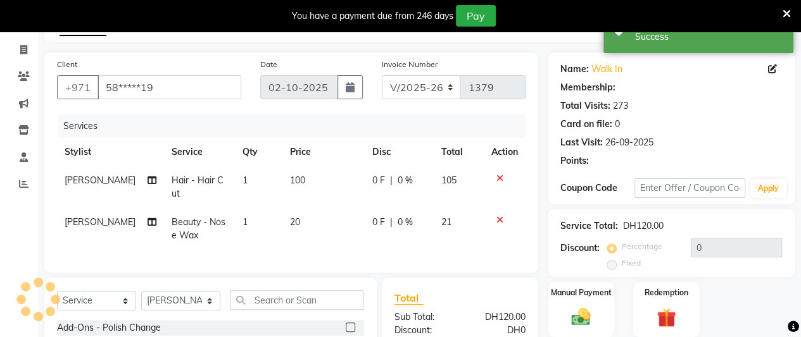
scroll to position [228, 0]
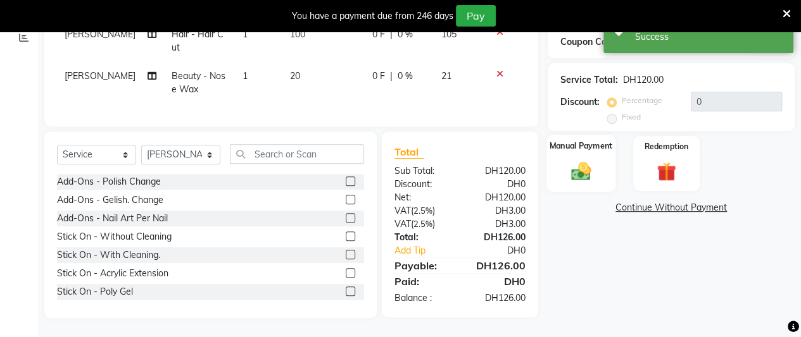
click at [583, 159] on img at bounding box center [581, 170] width 32 height 23
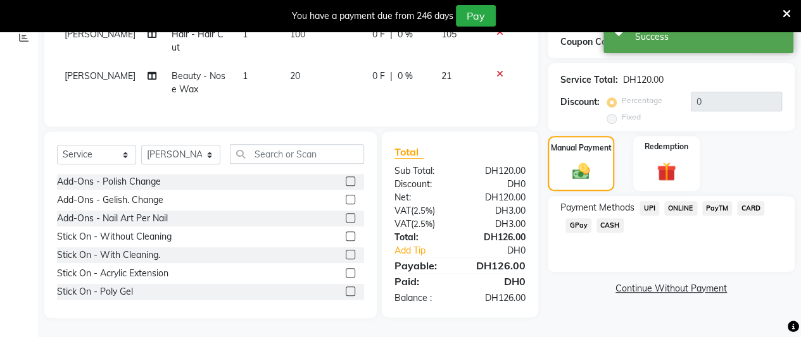
click at [748, 201] on span "CARD" at bounding box center [750, 208] width 27 height 15
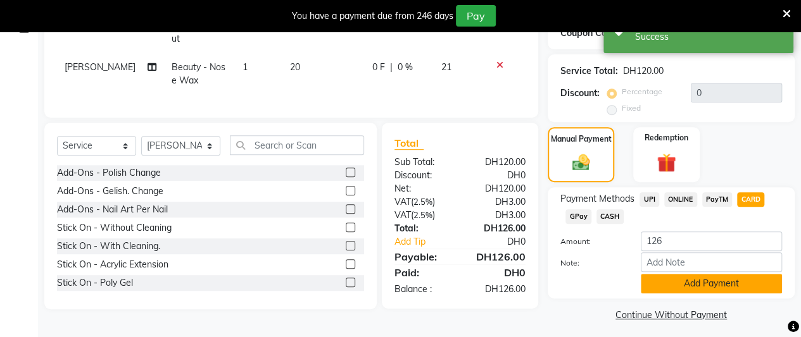
click at [741, 284] on button "Add Payment" at bounding box center [711, 284] width 141 height 20
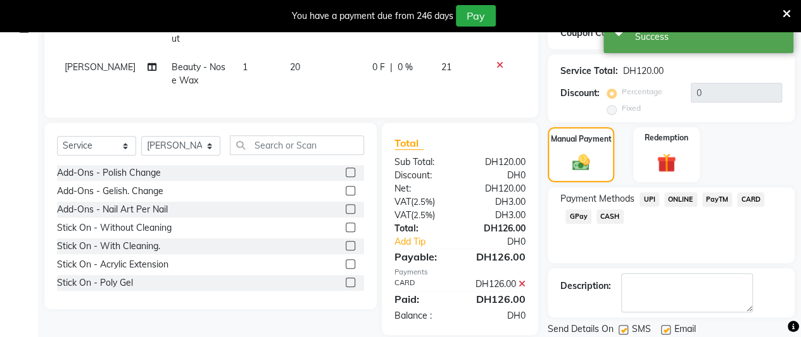
scroll to position [270, 0]
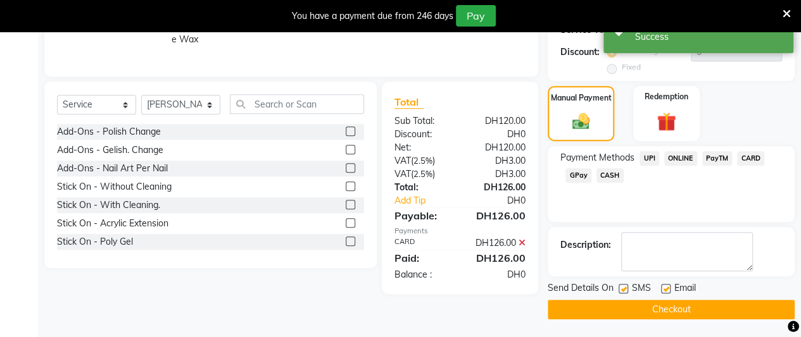
click at [744, 306] on button "Checkout" at bounding box center [670, 310] width 247 height 20
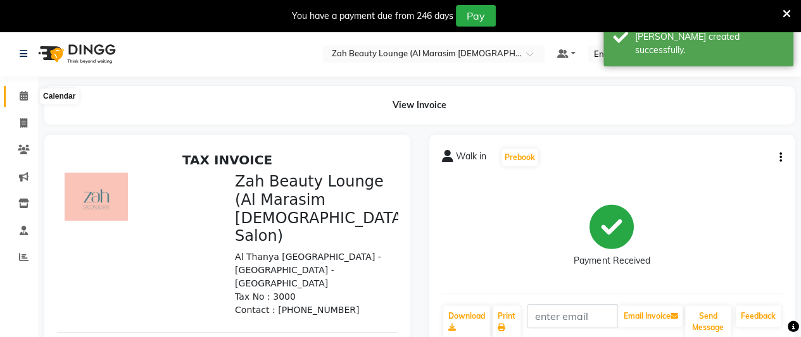
click at [20, 94] on icon at bounding box center [24, 95] width 8 height 9
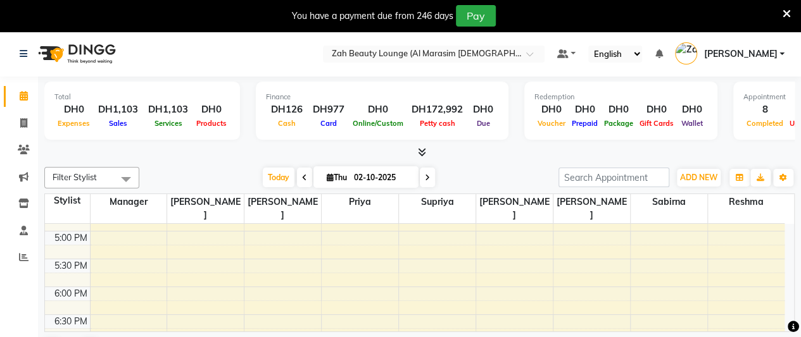
scroll to position [642, 0]
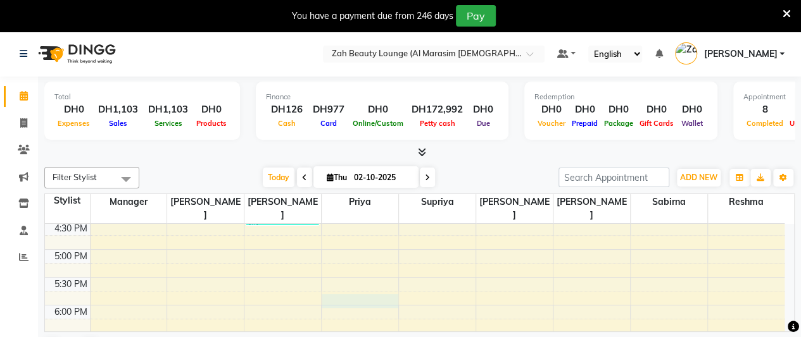
click at [361, 283] on div "5:00 AM 5:30 AM 6:00 AM 6:30 AM 7:00 AM 7:30 AM 8:00 AM 8:30 AM 9:00 AM 9:30 AM…" at bounding box center [414, 111] width 739 height 1058
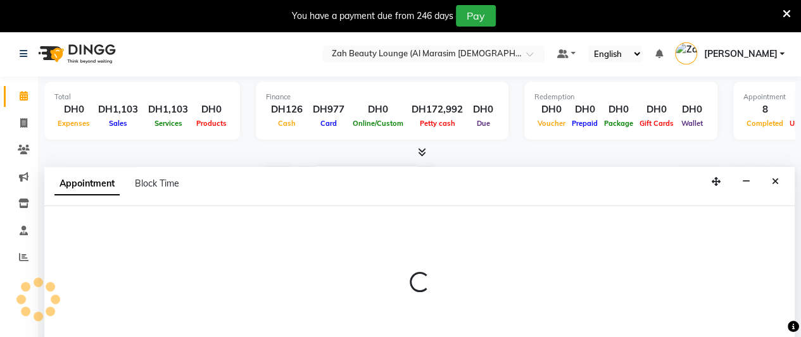
scroll to position [32, 0]
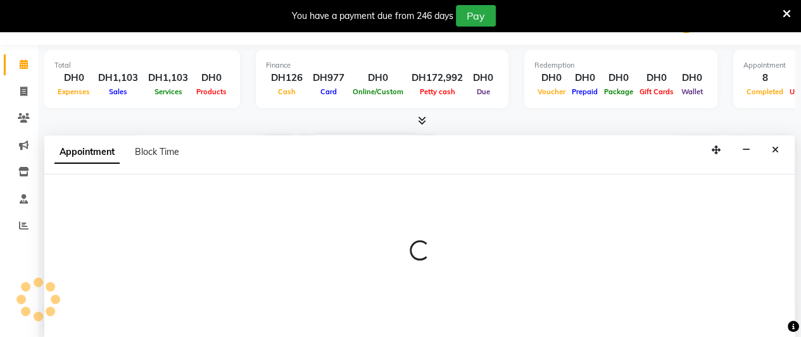
select select "38549"
select select "1080"
select select "tentative"
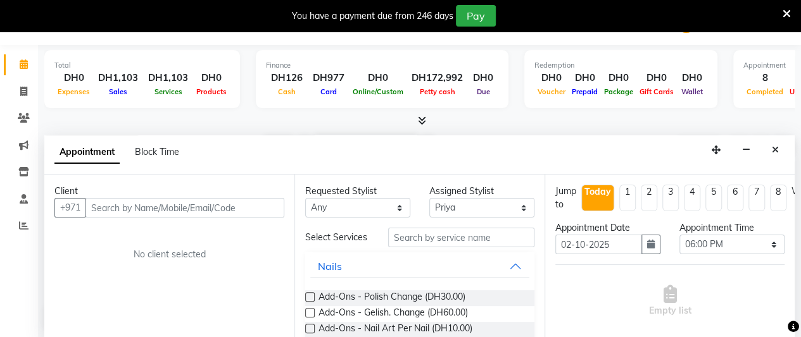
click at [161, 208] on input "text" at bounding box center [184, 208] width 199 height 20
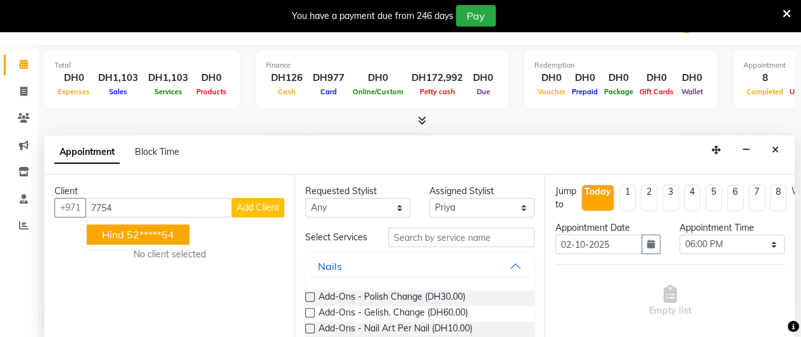
click at [147, 241] on button "Hind 52*****54" at bounding box center [138, 235] width 103 height 20
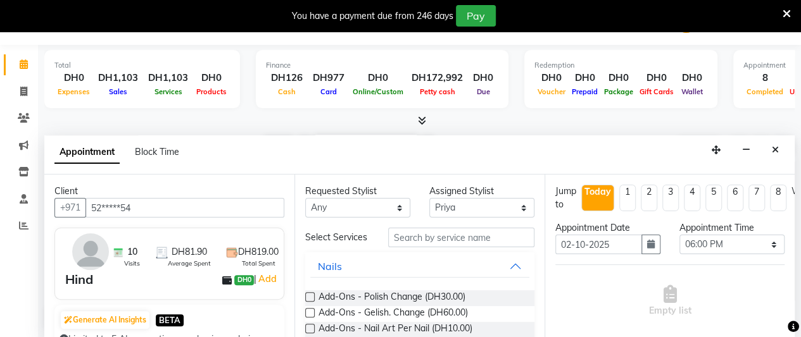
type input "52*****54"
click at [484, 239] on input "text" at bounding box center [461, 238] width 146 height 20
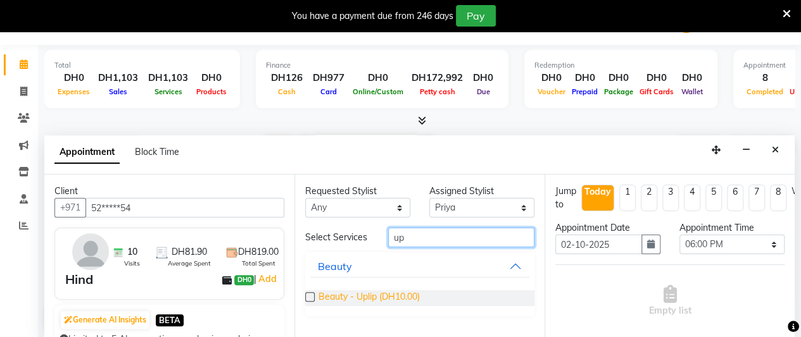
type input "up"
click at [418, 298] on span "Beauty - Uplip (DH10.00)" at bounding box center [368, 299] width 101 height 16
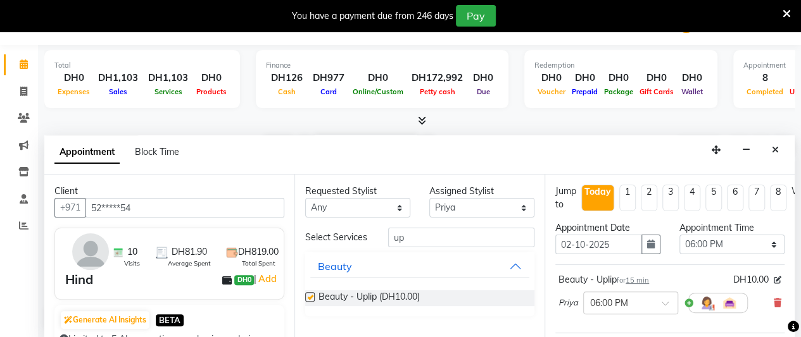
checkbox input "false"
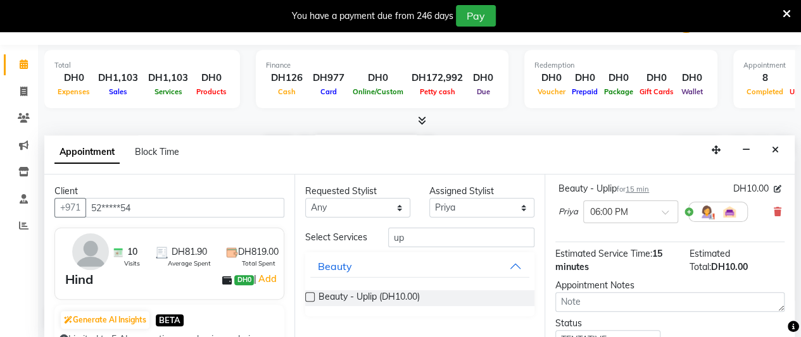
scroll to position [192, 0]
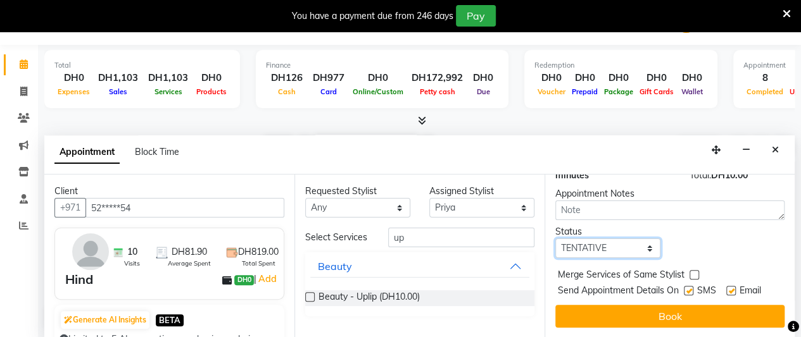
click at [593, 241] on select "Select TENTATIVE CONFIRM CHECK-IN UPCOMING" at bounding box center [607, 249] width 105 height 20
select select "confirm booking"
click at [555, 239] on select "Select TENTATIVE CONFIRM CHECK-IN UPCOMING" at bounding box center [607, 249] width 105 height 20
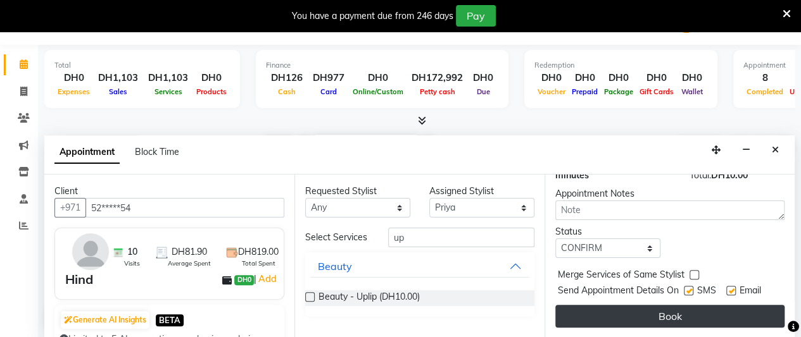
drag, startPoint x: 611, startPoint y: 322, endPoint x: 613, endPoint y: 312, distance: 10.3
click at [612, 320] on div "Jump to [DATE] 1 2 3 4 5 6 7 8 Weeks Appointment Date [DATE] Appointment Time S…" at bounding box center [669, 256] width 250 height 163
click at [614, 308] on button "Book" at bounding box center [669, 316] width 229 height 23
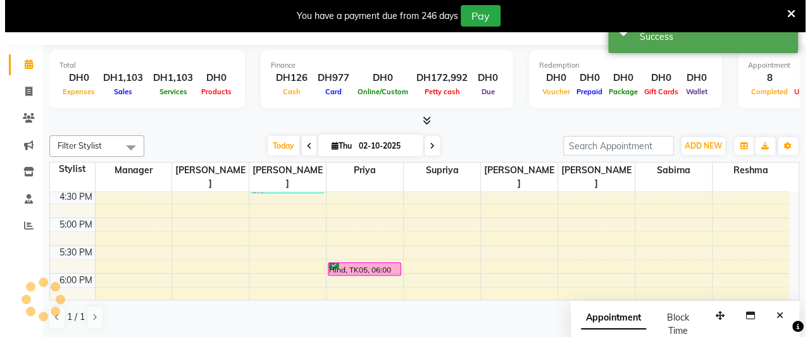
scroll to position [0, 0]
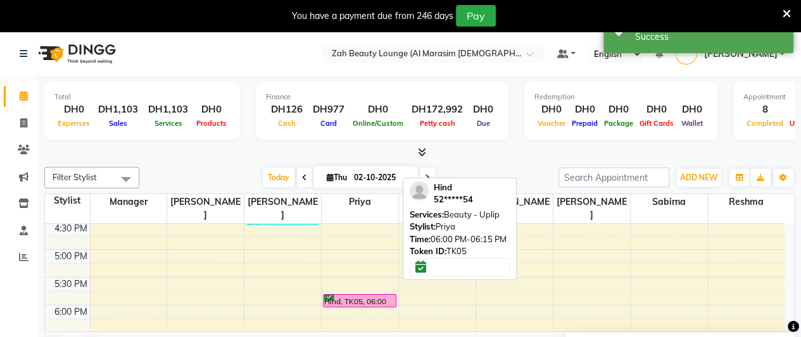
click at [386, 295] on div "Hind, TK05, 06:00 PM-06:15 PM, Beauty - Uplip" at bounding box center [359, 301] width 72 height 12
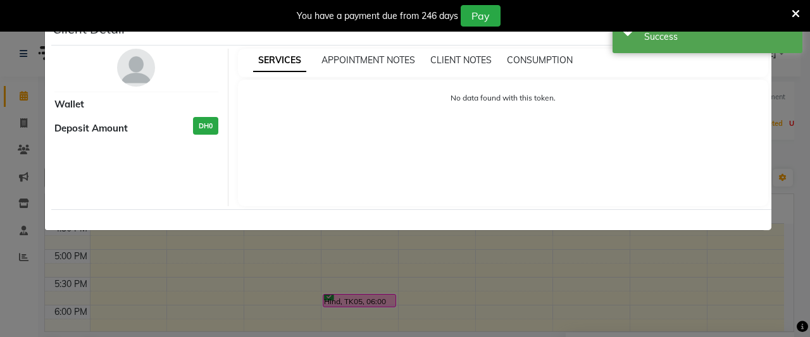
select select "6"
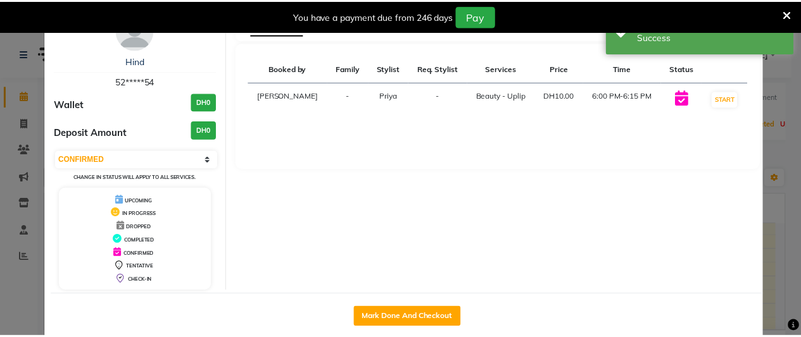
scroll to position [56, 0]
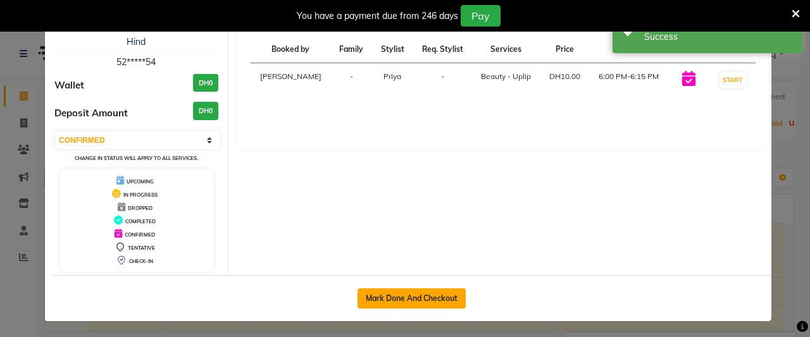
click at [400, 293] on button "Mark Done And Checkout" at bounding box center [412, 299] width 108 height 20
select select "5617"
select select "service"
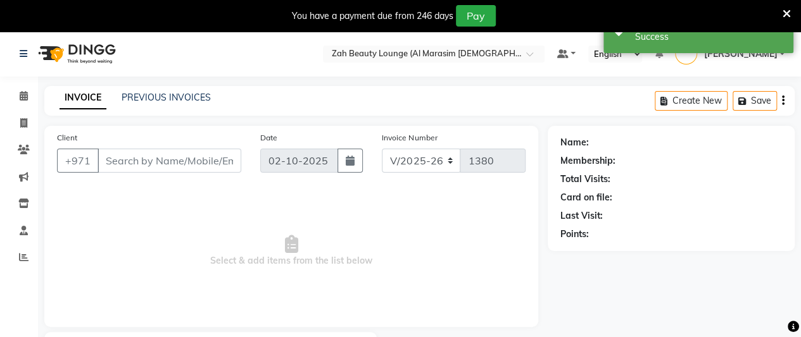
type input "52*****54"
select select "38549"
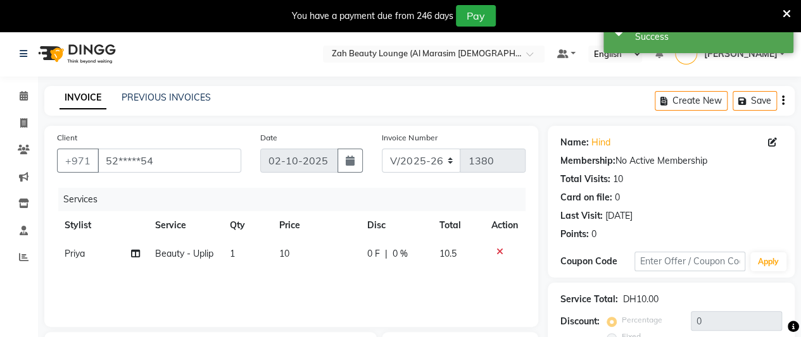
scroll to position [200, 0]
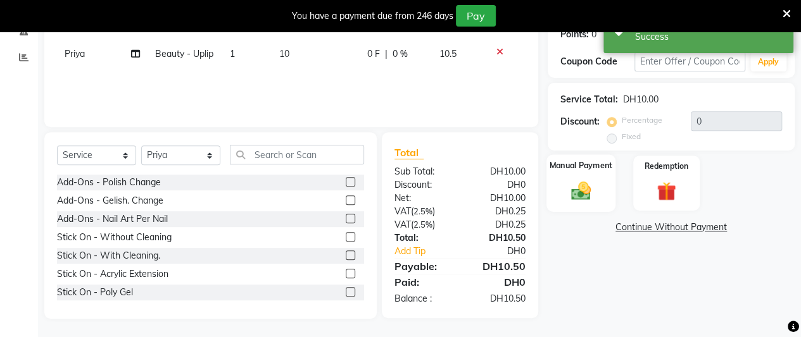
click at [586, 198] on img at bounding box center [581, 190] width 32 height 23
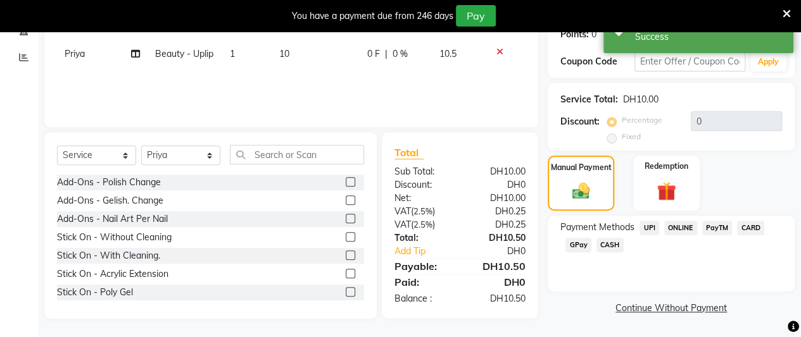
drag, startPoint x: 753, startPoint y: 225, endPoint x: 752, endPoint y: 242, distance: 17.1
click at [752, 225] on span "CARD" at bounding box center [750, 228] width 27 height 15
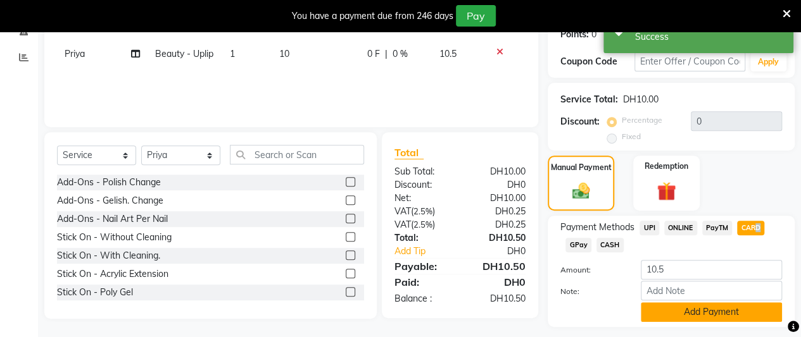
click at [761, 312] on button "Add Payment" at bounding box center [711, 313] width 141 height 20
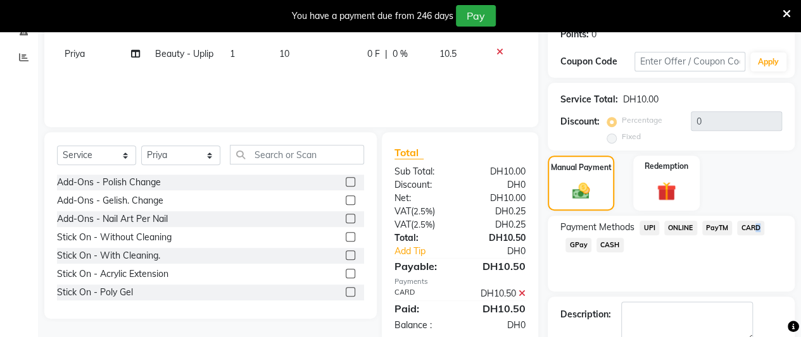
scroll to position [270, 0]
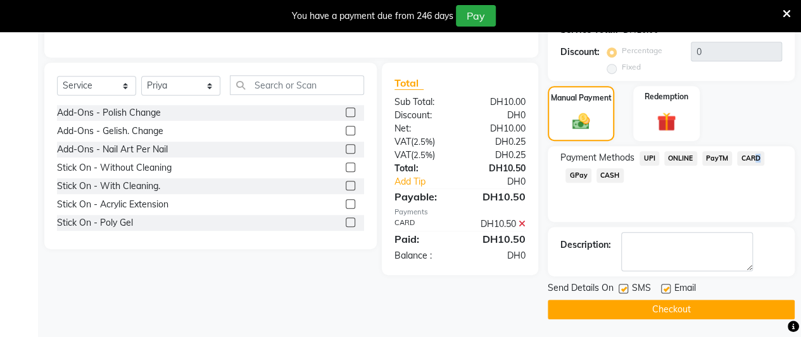
click at [700, 304] on button "Checkout" at bounding box center [670, 310] width 247 height 20
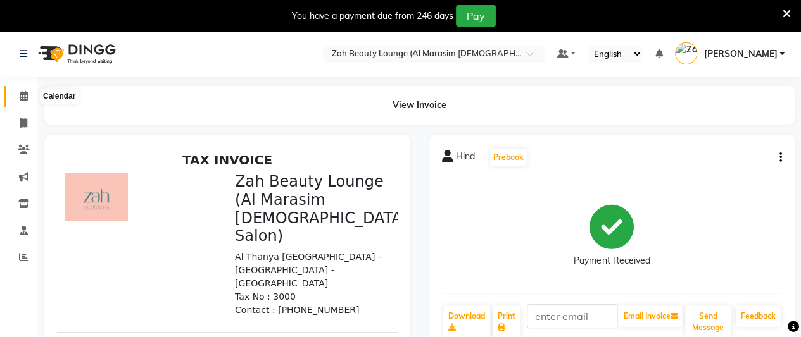
click at [28, 91] on span at bounding box center [24, 96] width 22 height 15
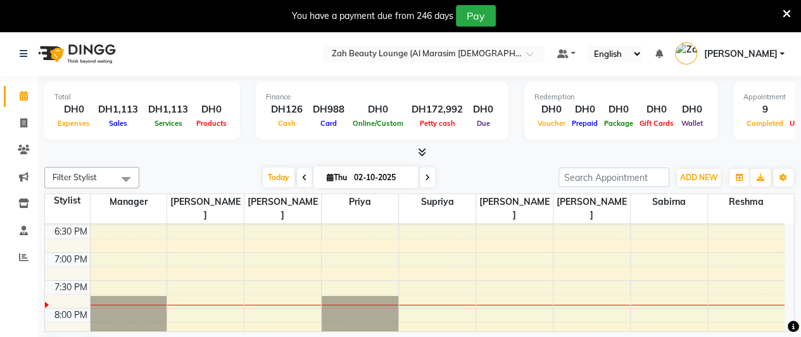
scroll to position [752, 0]
click at [358, 247] on div "5:00 AM 5:30 AM 6:00 AM 6:30 AM 7:00 AM 7:30 AM 8:00 AM 8:30 AM 9:00 AM 9:30 AM…" at bounding box center [414, 1] width 739 height 1058
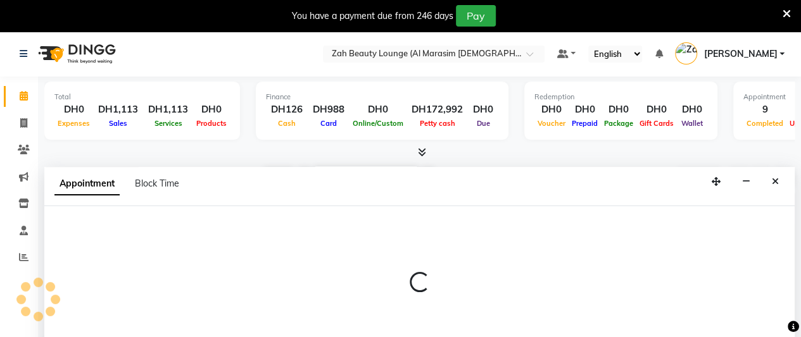
scroll to position [32, 0]
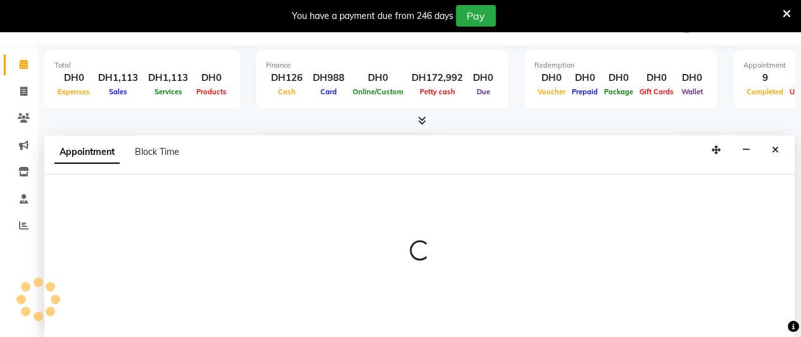
select select "38549"
select select "1155"
select select "tentative"
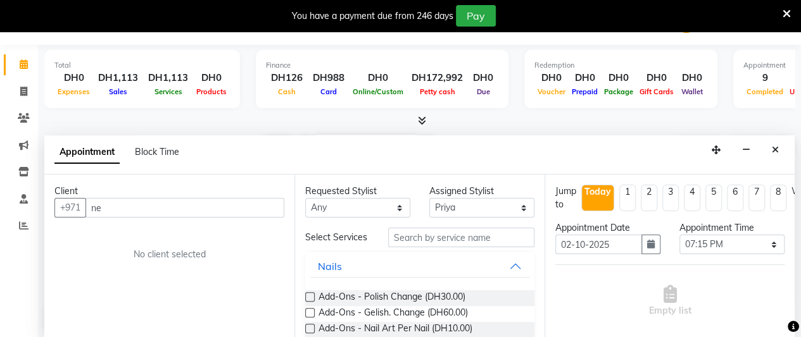
type input "neh"
